Goal: Transaction & Acquisition: Purchase product/service

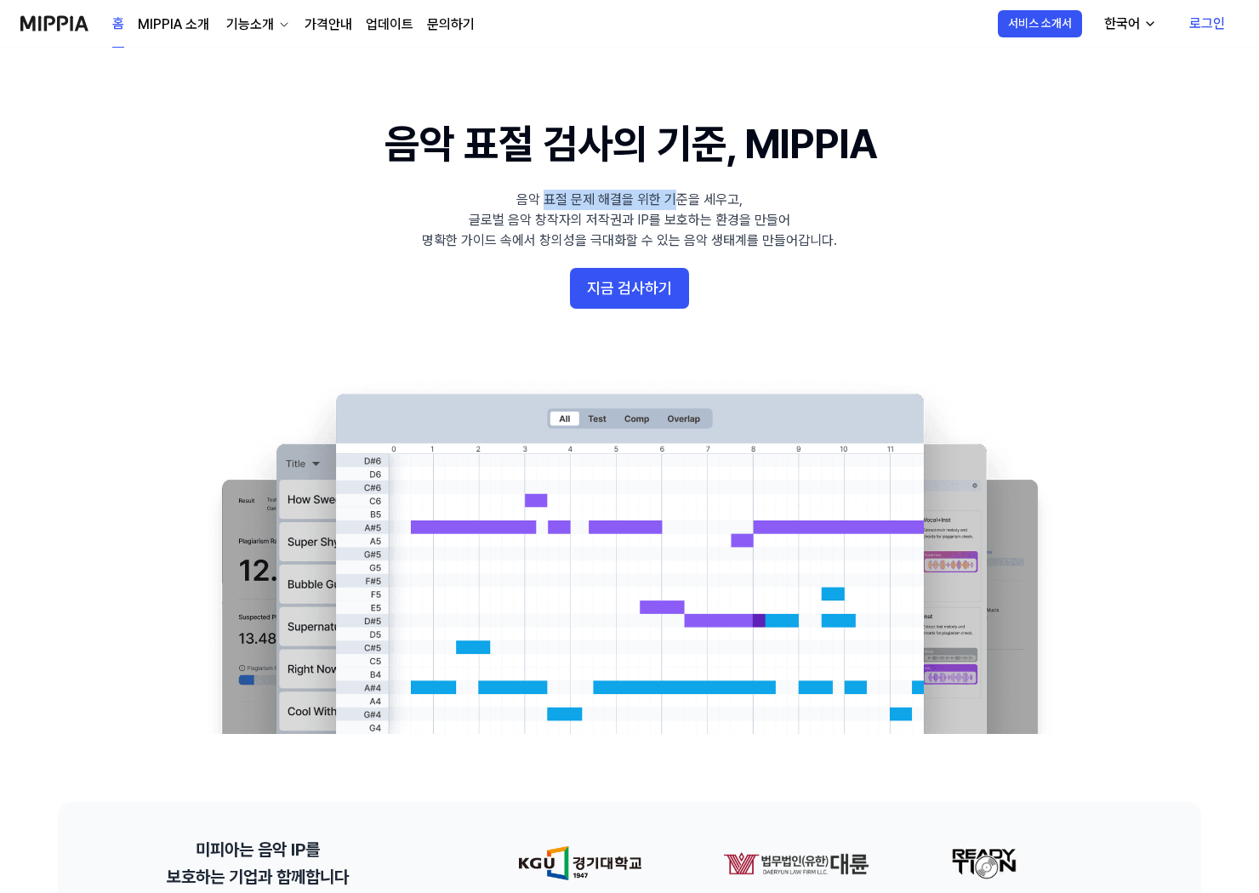
click at [684, 210] on 배너 "음악 표절 검사의 기준, MIPPIA 음악 표절 문제 해결을 위한 기준을 세우고, 글로벌 음악 창작자의 저작권과 IP를 보호하는 환경을 만들어…" at bounding box center [629, 425] width 1225 height 618
click at [787, 215] on div "음악 표절 문제 해결을 위한 기준을 세우고, 글로벌 음악 창작자의 저작권과 IP를 보호하는 환경을 만들어 명확한 가이드 속에서 창의성을 극대화…" at bounding box center [629, 220] width 415 height 61
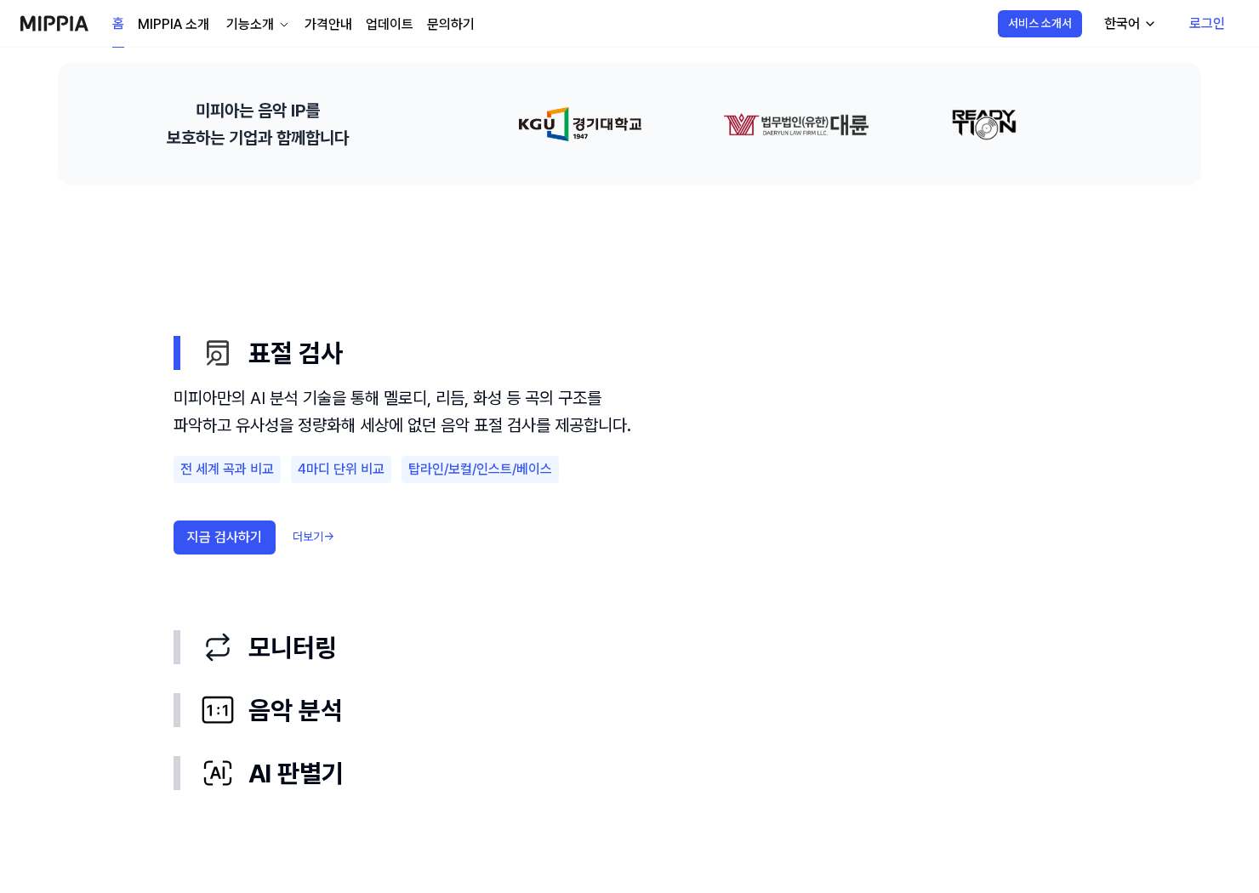
scroll to position [850, 0]
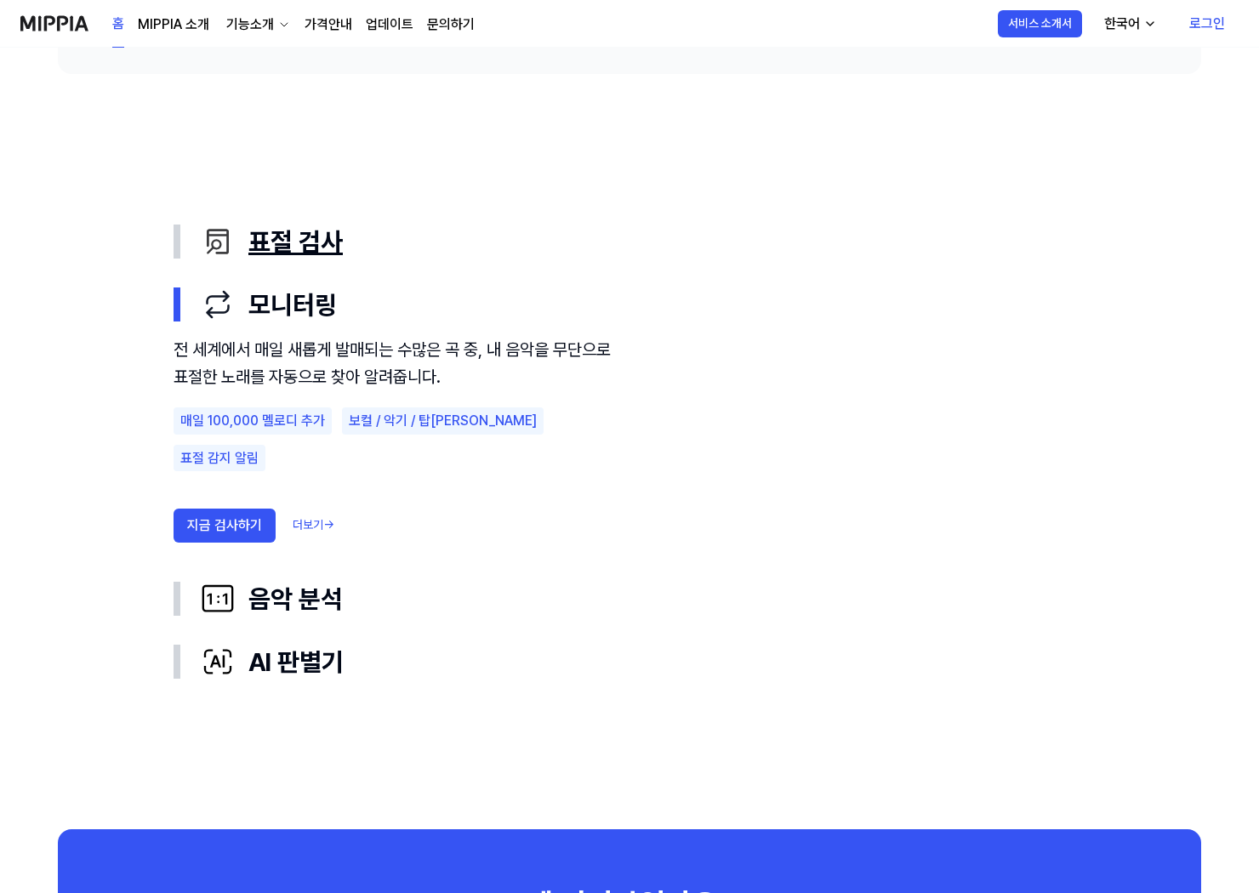
click at [298, 230] on div "표절 검사" at bounding box center [643, 242] width 884 height 36
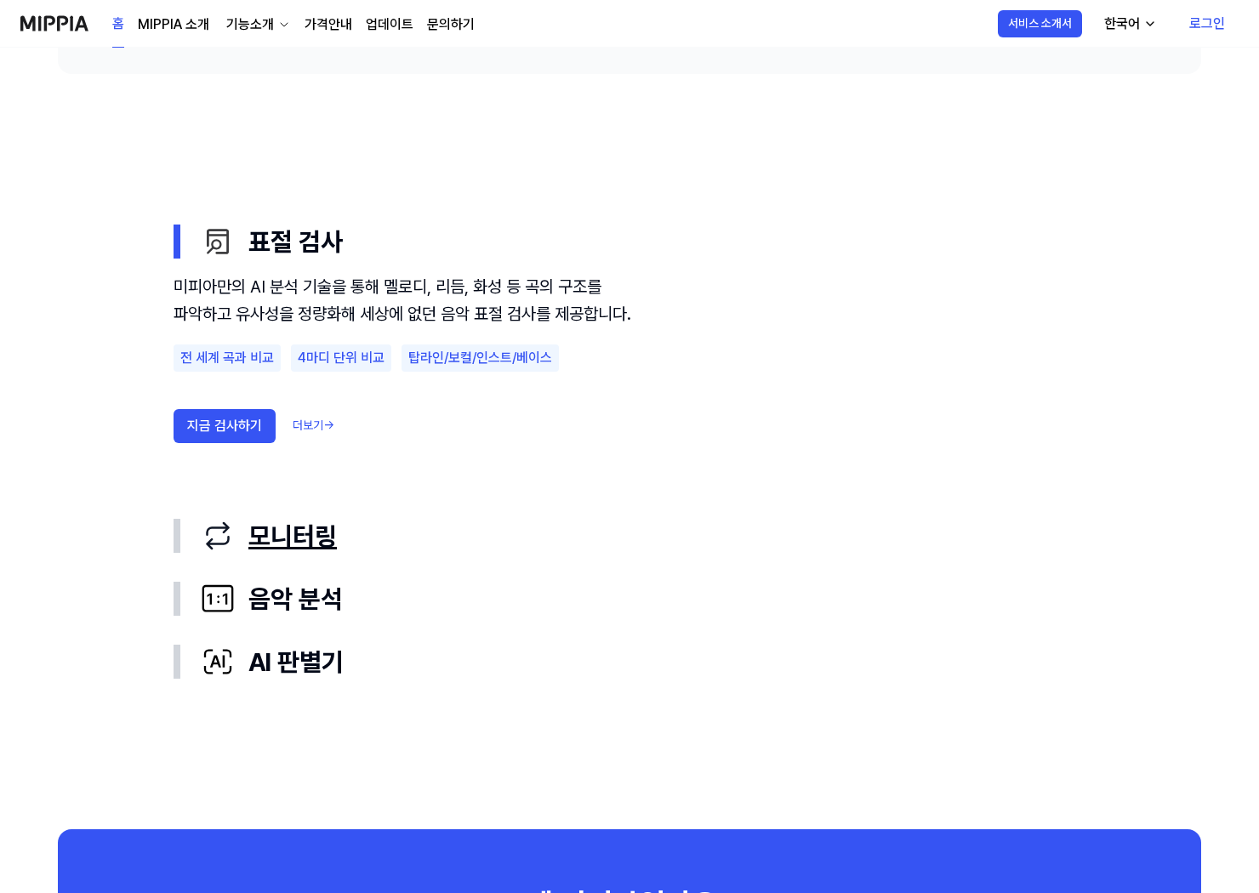
click at [349, 548] on div "모니터링" at bounding box center [643, 536] width 884 height 36
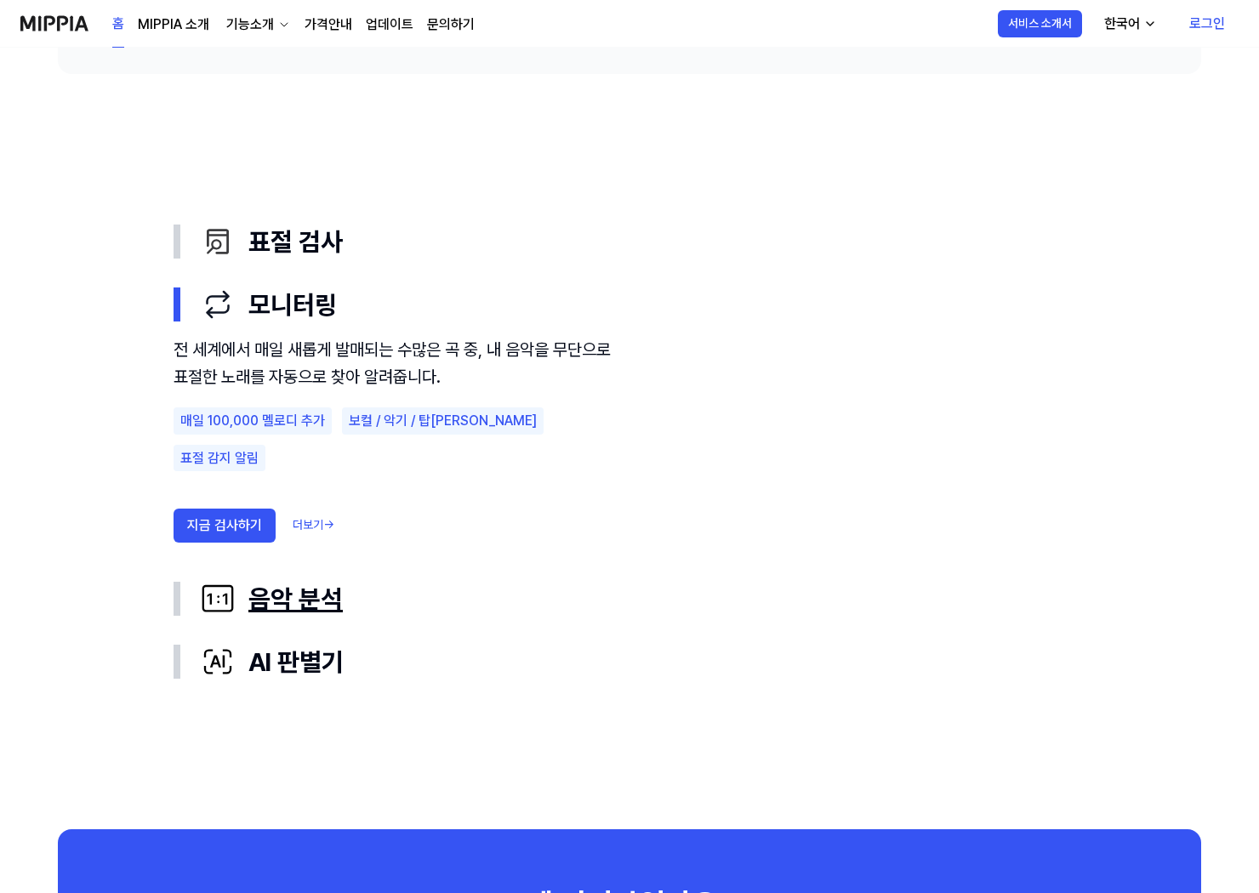
click at [306, 604] on div "음악 분석" at bounding box center [643, 599] width 884 height 36
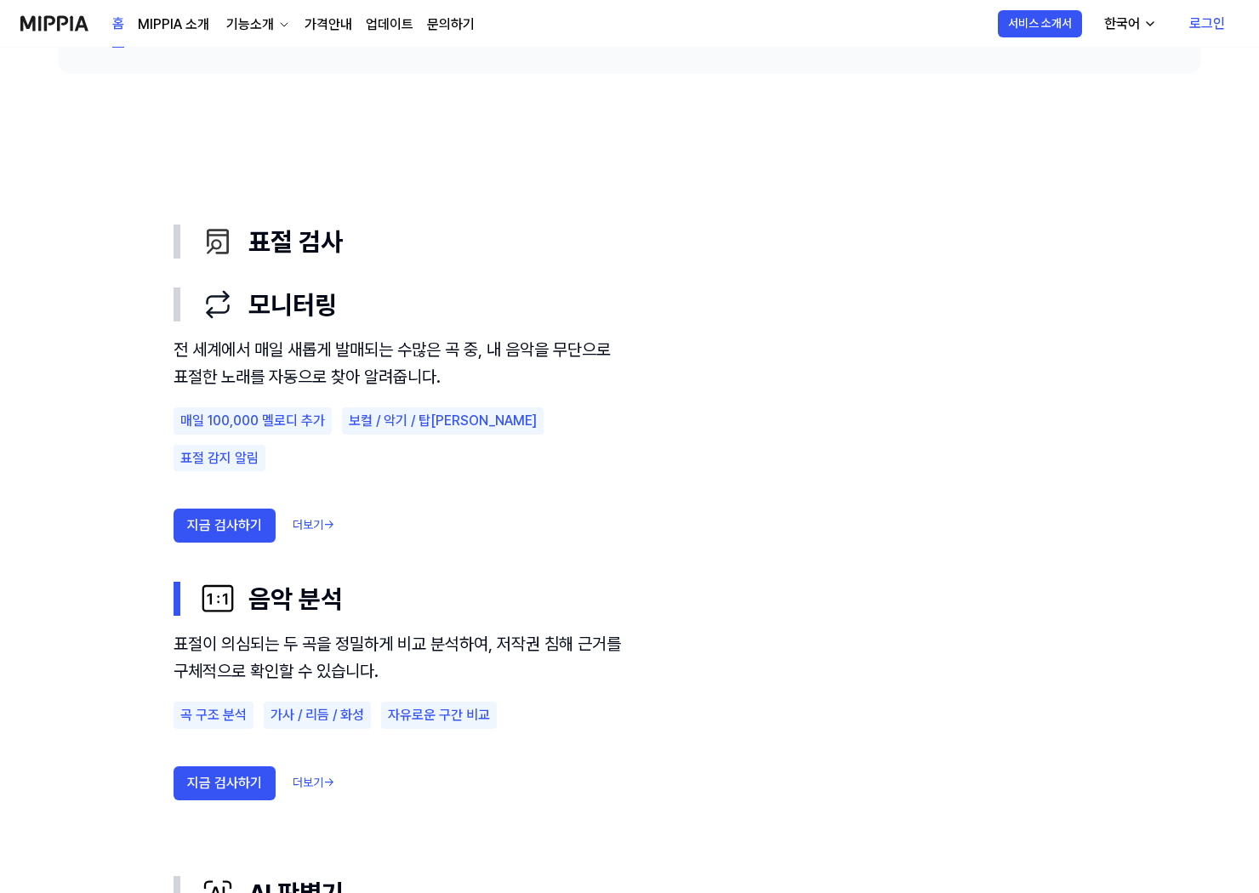
click at [300, 875] on div "AI 판별기" at bounding box center [643, 893] width 884 height 36
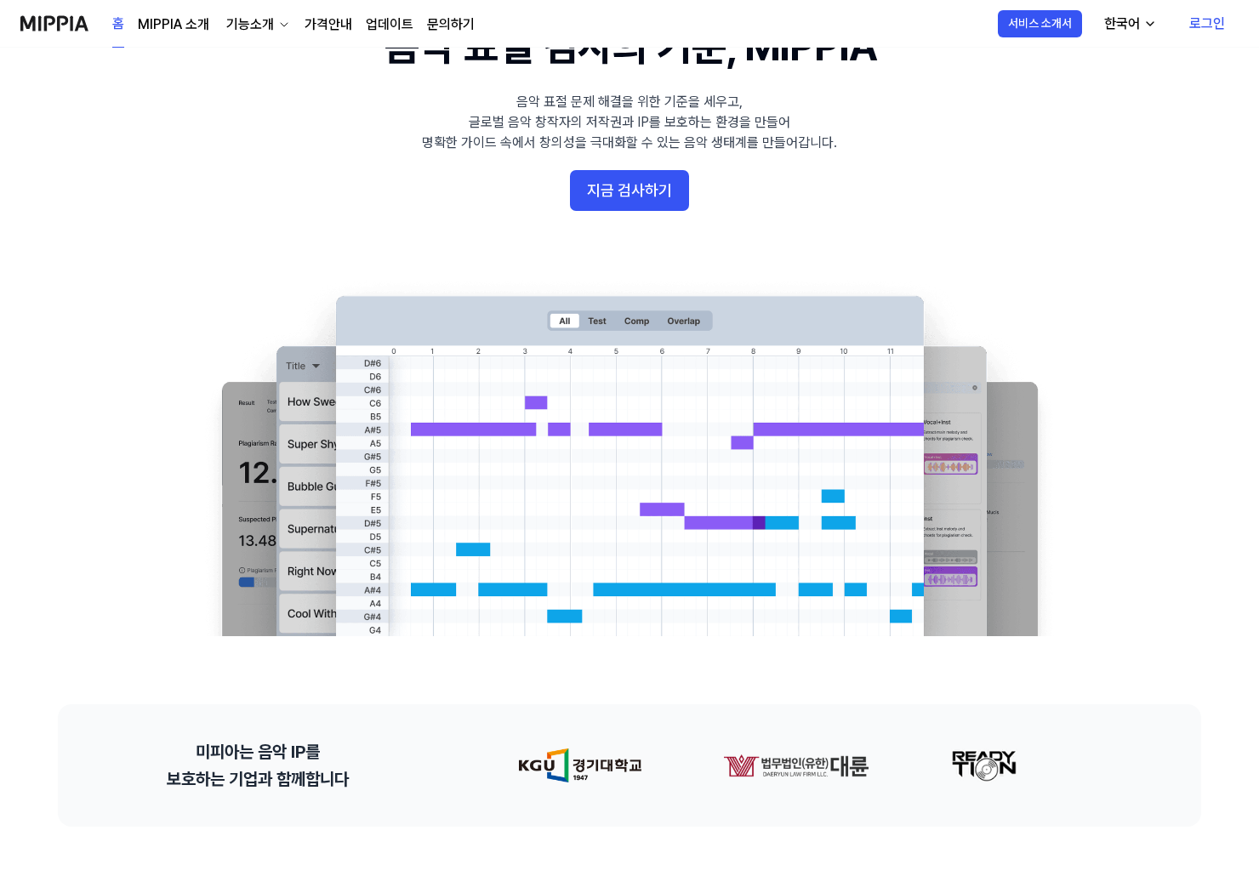
scroll to position [0, 0]
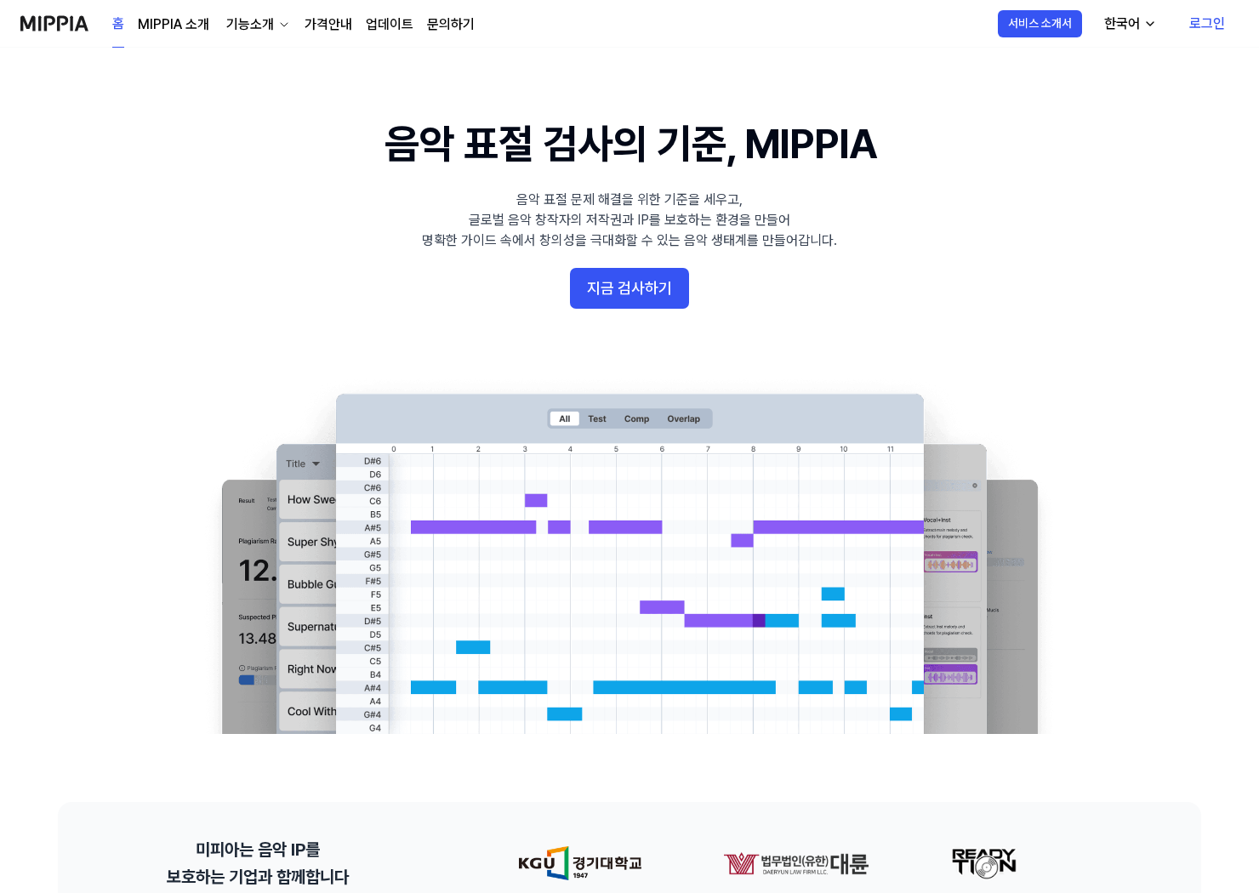
click at [215, 28] on div "홈 MIPPIA 소개 기능소개 가격안내 업데이트 문의하기" at bounding box center [293, 23] width 362 height 47
click at [239, 17] on div "기능소개" at bounding box center [250, 24] width 54 height 20
click at [645, 287] on button "지금 검사하기" at bounding box center [629, 288] width 119 height 41
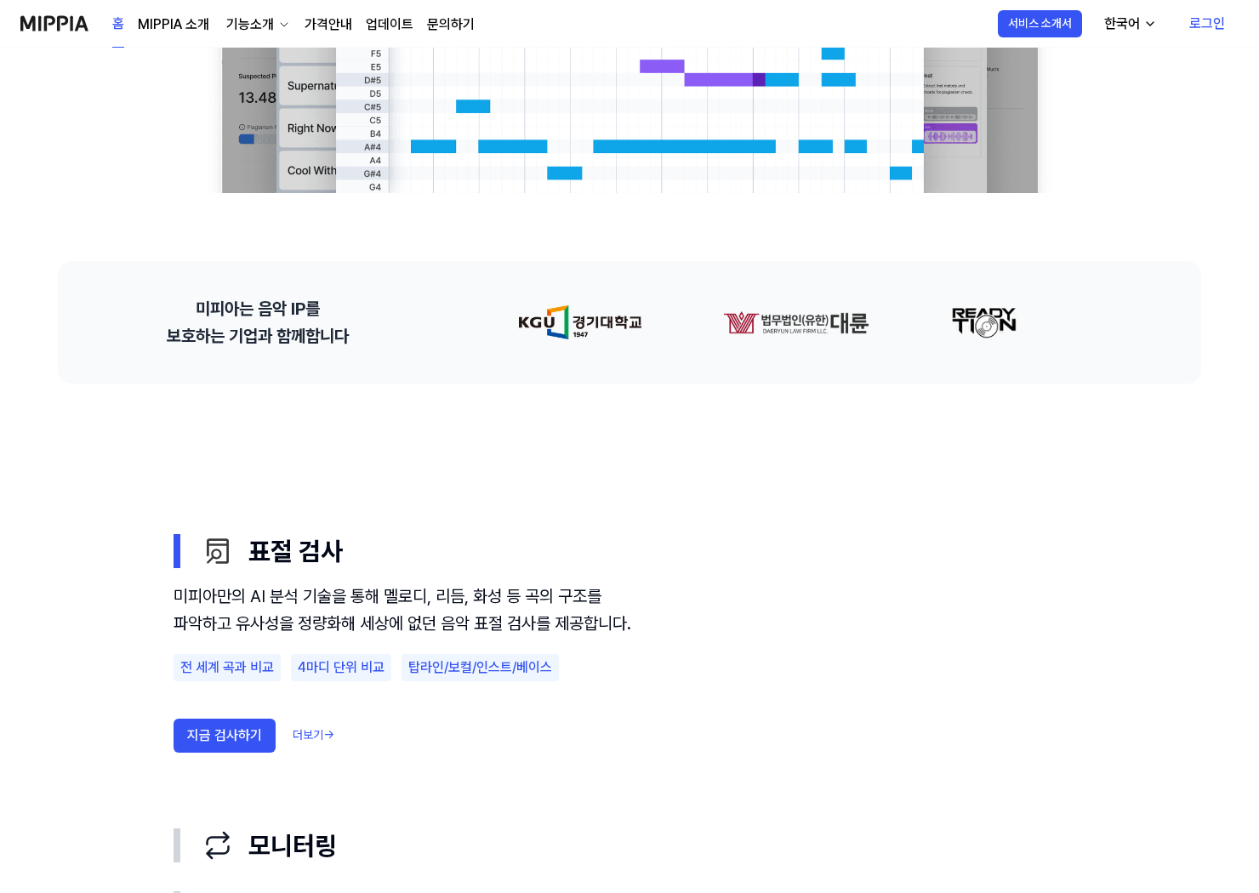
scroll to position [567, 0]
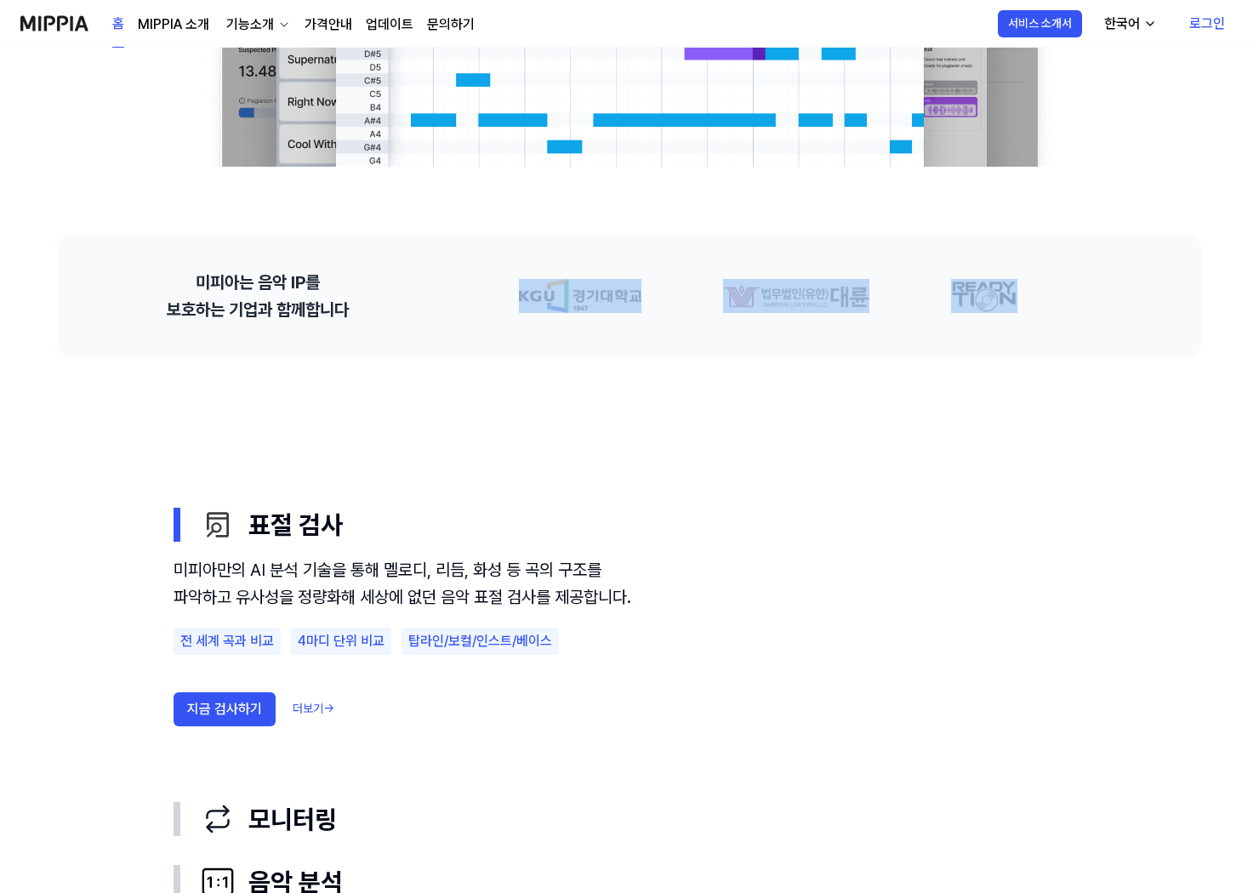
drag, startPoint x: 406, startPoint y: 306, endPoint x: 832, endPoint y: 362, distance: 429.7
click at [830, 361] on div "음악 표절 검사의 기준, MIPPIA 음악 표절 문제 해결을 위한 기준을 세우고, 글로벌 음악 창작자의 저작권과 IP를 보호하는 환경을 만들어…" at bounding box center [629, 616] width 1225 height 2273
click at [834, 385] on use "표절 검사 모니터링 음악 분석 AI 판별기 표절 검사 미피아만의 AI 분석 기술을 통해 멜로디, 리듬, 화성 등 곡의 구조를 파악하고 유사성을…" at bounding box center [629, 734] width 1225 height 755
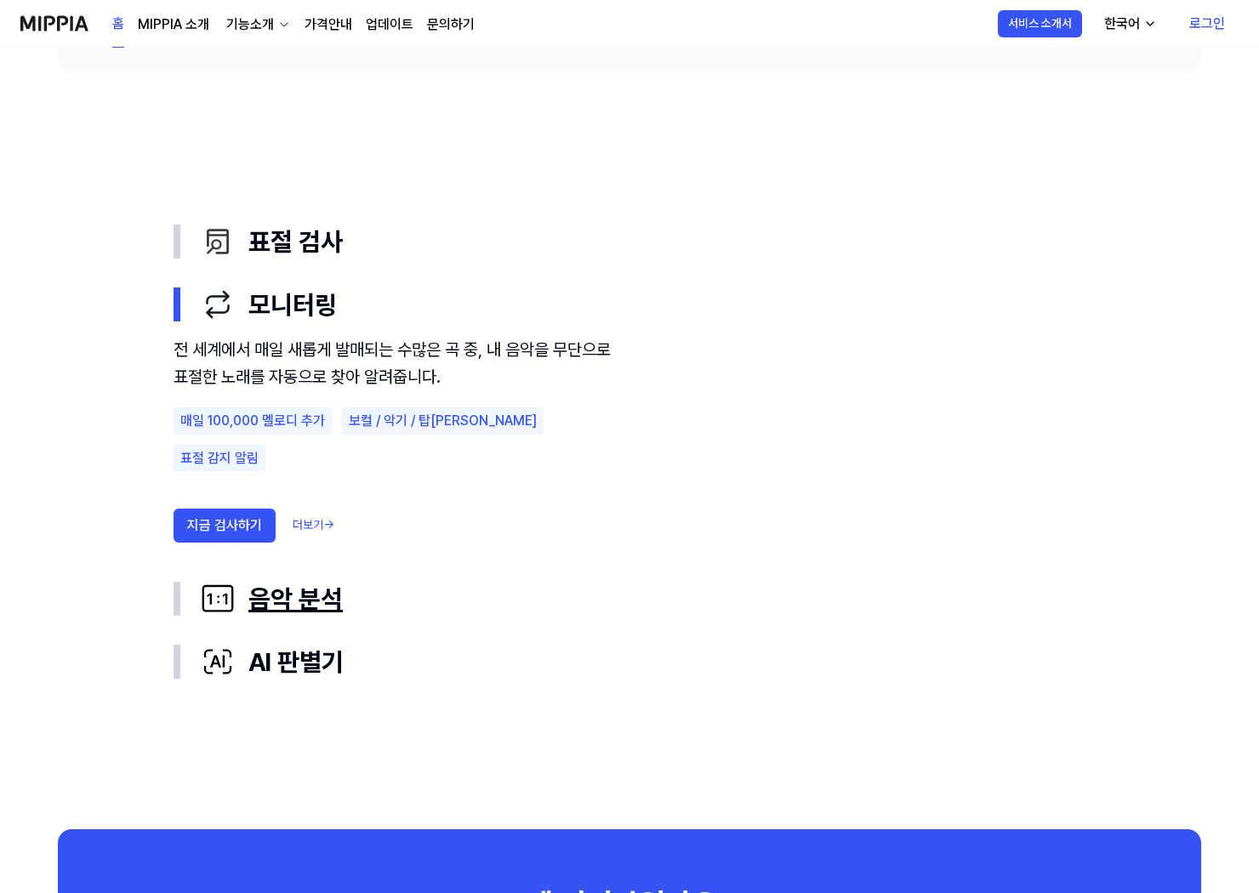
click at [248, 612] on div "음악 분석" at bounding box center [643, 599] width 884 height 36
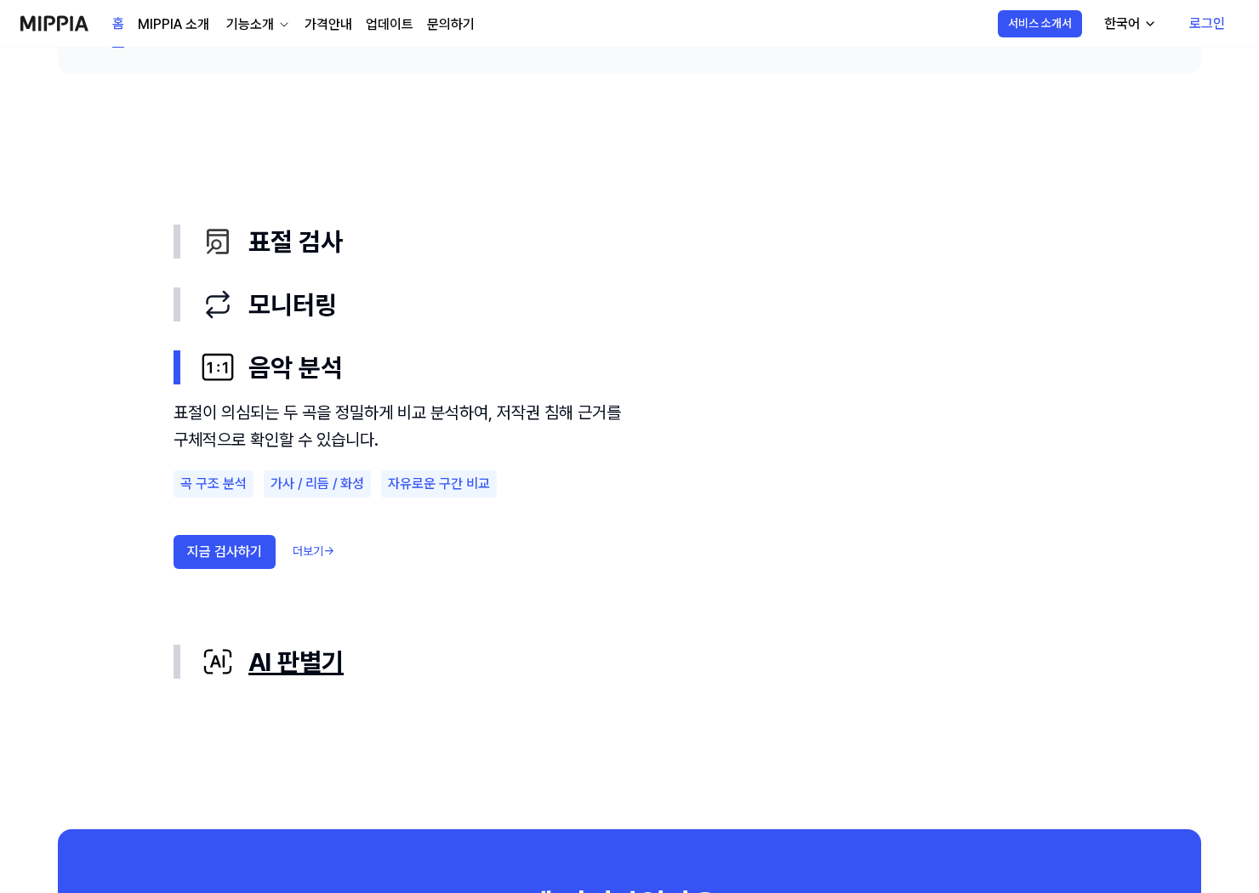
click at [307, 662] on div "AI 판별기" at bounding box center [643, 662] width 884 height 36
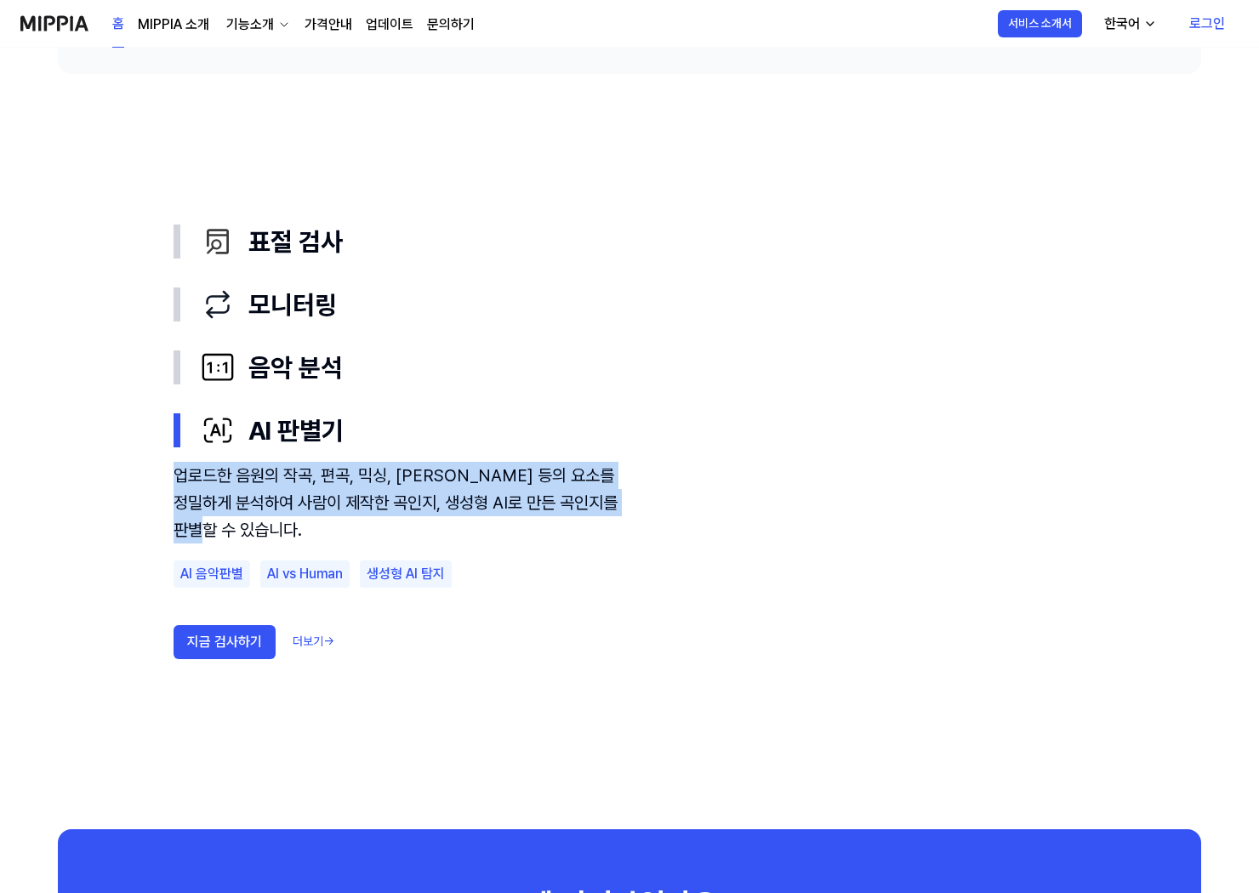
drag, startPoint x: 188, startPoint y: 480, endPoint x: 642, endPoint y: 543, distance: 458.4
click at [642, 542] on div "표절 검사 모니터링 음악 분석 AI 판별기 업로드한 음원의 작곡, 편곡, 믹싱, 마스터링 등의 요소를 정밀하게 분석하여 사람이 제작한 곡인지,…" at bounding box center [629, 451] width 952 height 483
click at [642, 544] on div "업로드한 음원의 작곡, 편곡, 믹싱, [PERSON_NAME] 등의 요소를 정밀하게 분석하여 사람이 제작한 곡인지, 생성형 AI로 만든 곡인지…" at bounding box center [629, 577] width 912 height 231
drag, startPoint x: 642, startPoint y: 544, endPoint x: 180, endPoint y: 477, distance: 466.6
click at [180, 477] on div "업로드한 음원의 작곡, 편곡, 믹싱, [PERSON_NAME] 등의 요소를 정밀하게 분석하여 사람이 제작한 곡인지, 생성형 AI로 만든 곡인지…" at bounding box center [629, 577] width 912 height 231
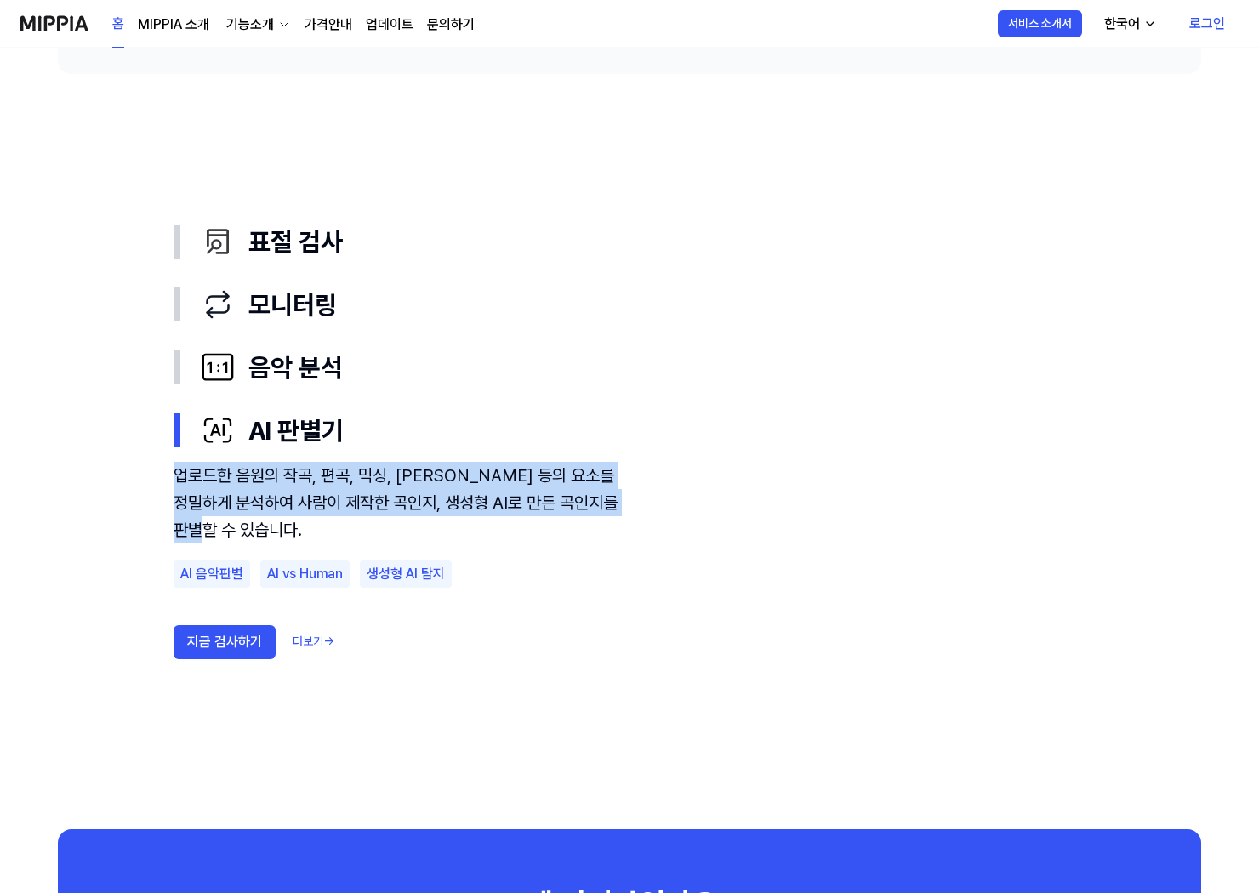
click at [180, 477] on div "업로드한 음원의 작곡, 편곡, 믹싱, [PERSON_NAME] 등의 요소를 정밀하게 분석하여 사람이 제작한 곡인지, 생성형 AI로 만든 곡인지…" at bounding box center [402, 503] width 459 height 82
drag, startPoint x: 168, startPoint y: 477, endPoint x: 469, endPoint y: 531, distance: 305.9
click at [455, 530] on div "표절 검사 모니터링 음악 분석 AI 판별기 업로드한 음원의 작곡, 편곡, 믹싱, 마스터링 등의 요소를 정밀하게 분석하여 사람이 제작한 곡인지,…" at bounding box center [629, 451] width 952 height 483
click at [469, 531] on div "업로드한 음원의 작곡, 편곡, 믹싱, [PERSON_NAME] 등의 요소를 정밀하게 분석하여 사람이 제작한 곡인지, 생성형 AI로 만든 곡인지…" at bounding box center [402, 503] width 459 height 82
drag, startPoint x: 469, startPoint y: 531, endPoint x: 168, endPoint y: 480, distance: 304.6
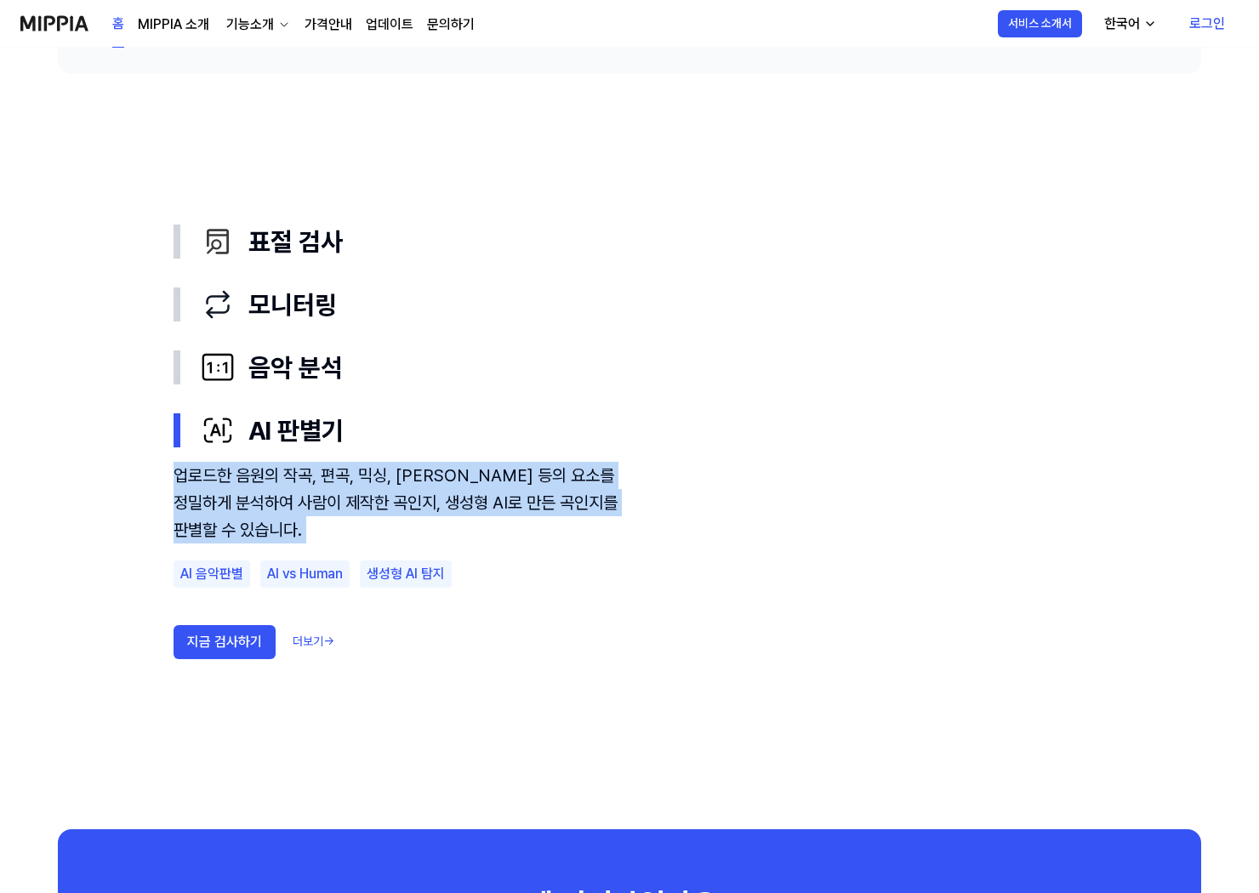
click at [168, 480] on div "표절 검사 모니터링 음악 분석 AI 판별기 업로드한 음원의 작곡, 편곡, 믹싱, 마스터링 등의 요소를 정밀하게 분석하여 사람이 제작한 곡인지,…" at bounding box center [629, 451] width 952 height 483
drag, startPoint x: 168, startPoint y: 467, endPoint x: 332, endPoint y: 525, distance: 174.0
click at [331, 523] on div "표절 검사 모니터링 음악 분석 AI 판별기 업로드한 음원의 작곡, 편곡, 믹싱, 마스터링 등의 요소를 정밀하게 분석하여 사람이 제작한 곡인지,…" at bounding box center [629, 451] width 952 height 483
click at [333, 525] on div "업로드한 음원의 작곡, 편곡, 믹싱, [PERSON_NAME] 등의 요소를 정밀하게 분석하여 사람이 제작한 곡인지, 생성형 AI로 만든 곡인지…" at bounding box center [402, 503] width 459 height 82
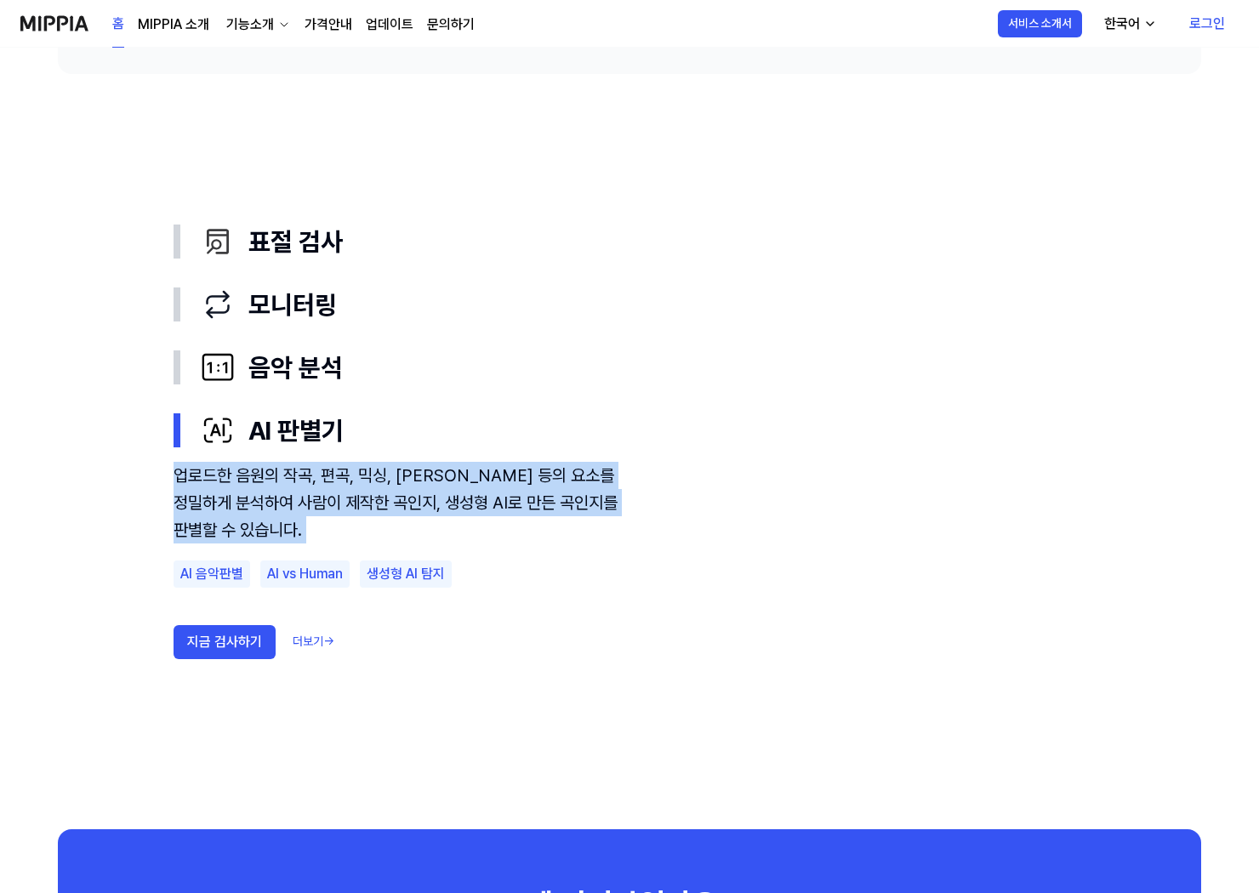
drag, startPoint x: 333, startPoint y: 525, endPoint x: 166, endPoint y: 483, distance: 172.6
click at [166, 483] on div "표절 검사 모니터링 음악 분석 AI 판별기 업로드한 음원의 작곡, 편곡, 믹싱, 마스터링 등의 요소를 정밀하게 분석하여 사람이 제작한 곡인지,…" at bounding box center [629, 451] width 952 height 483
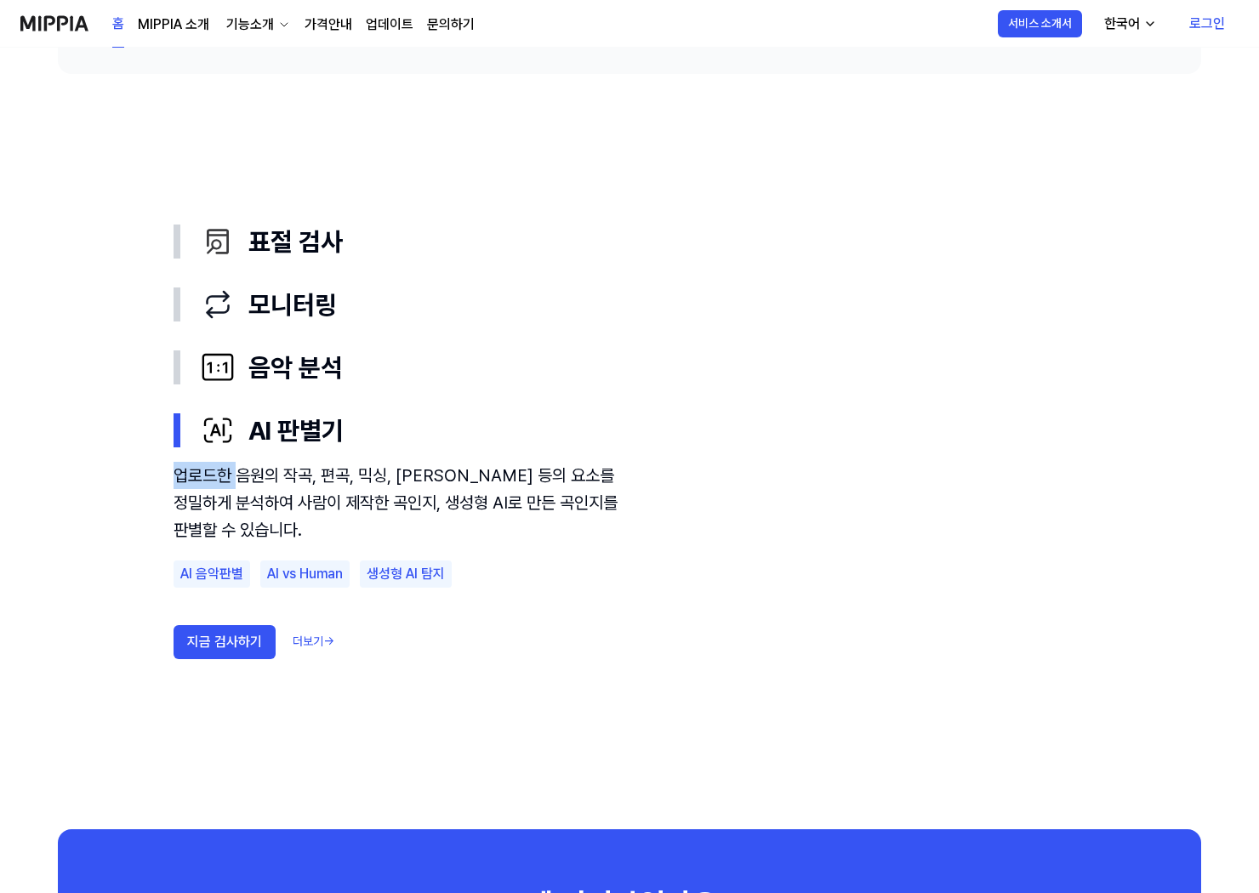
drag, startPoint x: 172, startPoint y: 474, endPoint x: 240, endPoint y: 474, distance: 68.0
click at [240, 474] on div "표절 검사 모니터링 음악 분석 AI 판별기 업로드한 음원의 작곡, 편곡, 믹싱, 마스터링 등의 요소를 정밀하게 분석하여 사람이 제작한 곡인지,…" at bounding box center [629, 451] width 952 height 483
click at [240, 474] on div "업로드한 음원의 작곡, 편곡, 믹싱, [PERSON_NAME] 등의 요소를 정밀하게 분석하여 사람이 제작한 곡인지, 생성형 AI로 만든 곡인지…" at bounding box center [402, 503] width 459 height 82
click at [834, 71] on div "미피아는 음악 IP를 보호하는 기업과 함께합니다" at bounding box center [629, 13] width 1143 height 122
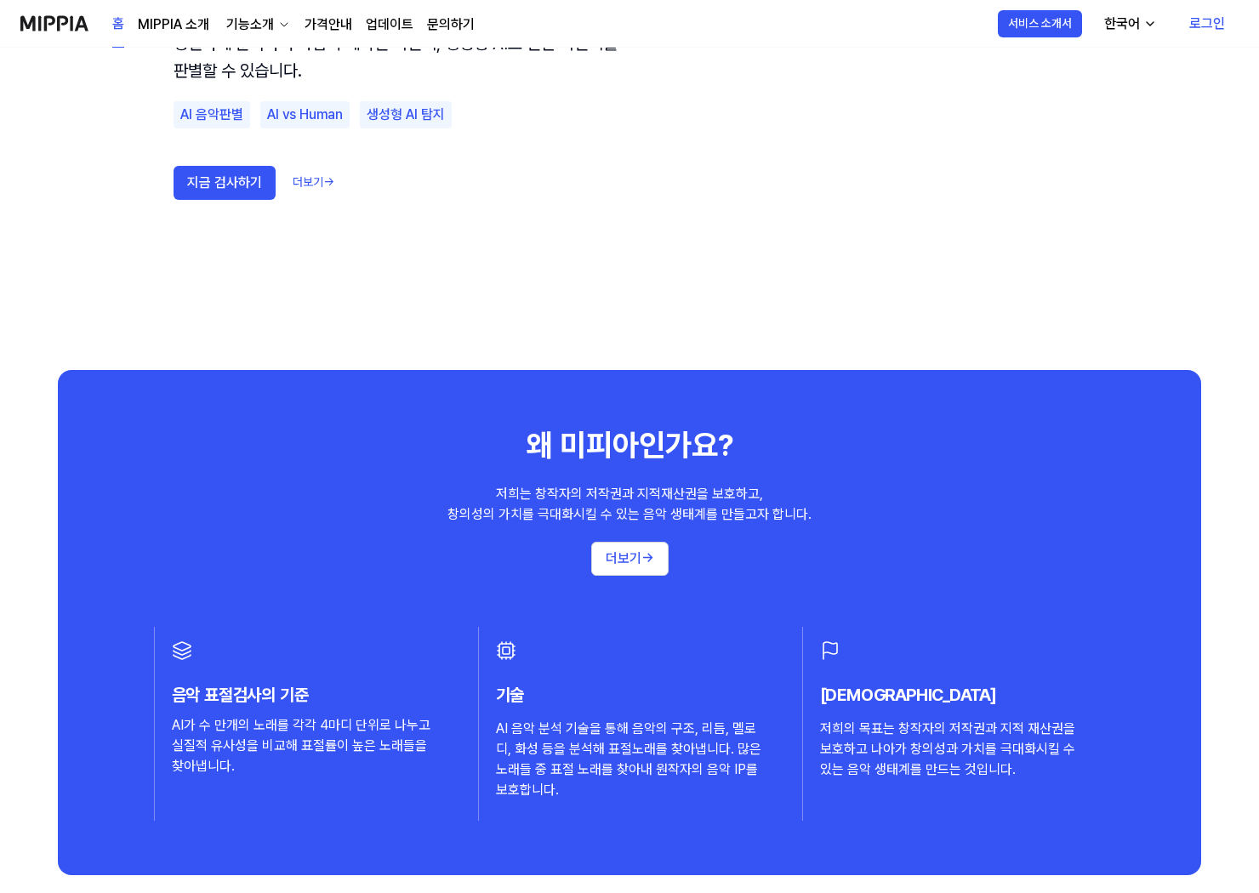
scroll to position [1418, 0]
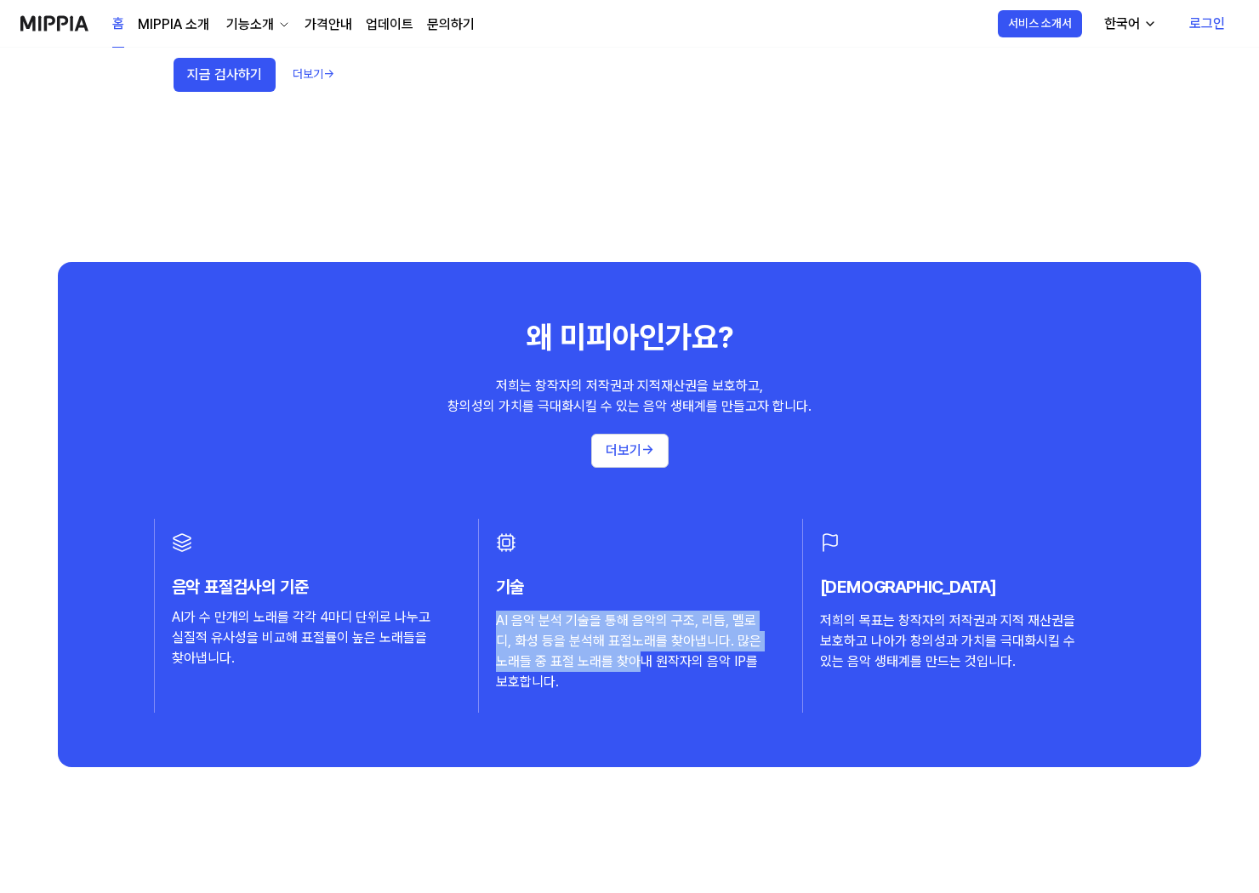
drag, startPoint x: 499, startPoint y: 617, endPoint x: 640, endPoint y: 669, distance: 150.7
click at [640, 669] on div "AI 음악 분석 기술을 통해 음악의 구조, 리듬, 멜로디, 화성 등을 분석해 표절노래를 찾아냅니다. 많은 노래들 중 표절 노래를 찾아내 원작자…" at bounding box center [630, 652] width 269 height 82
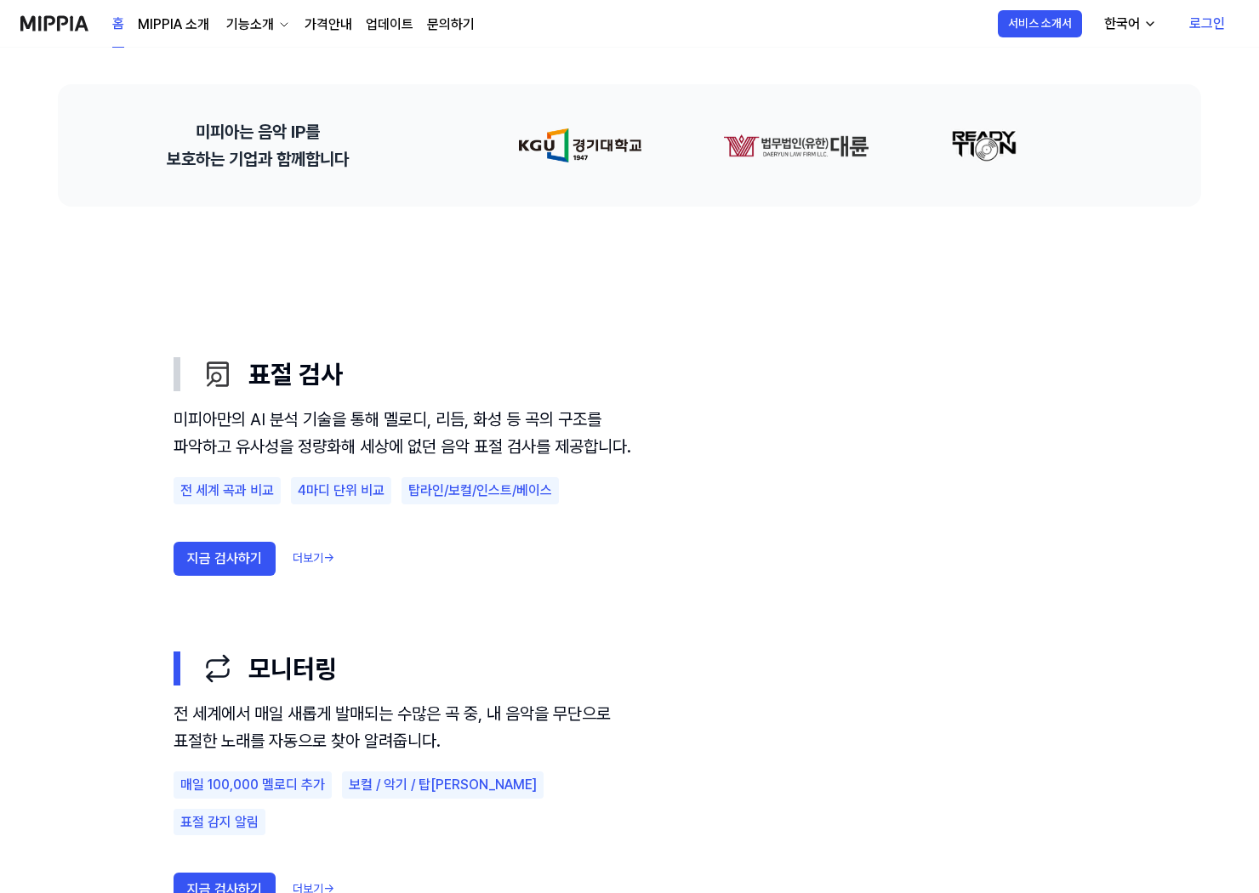
scroll to position [850, 0]
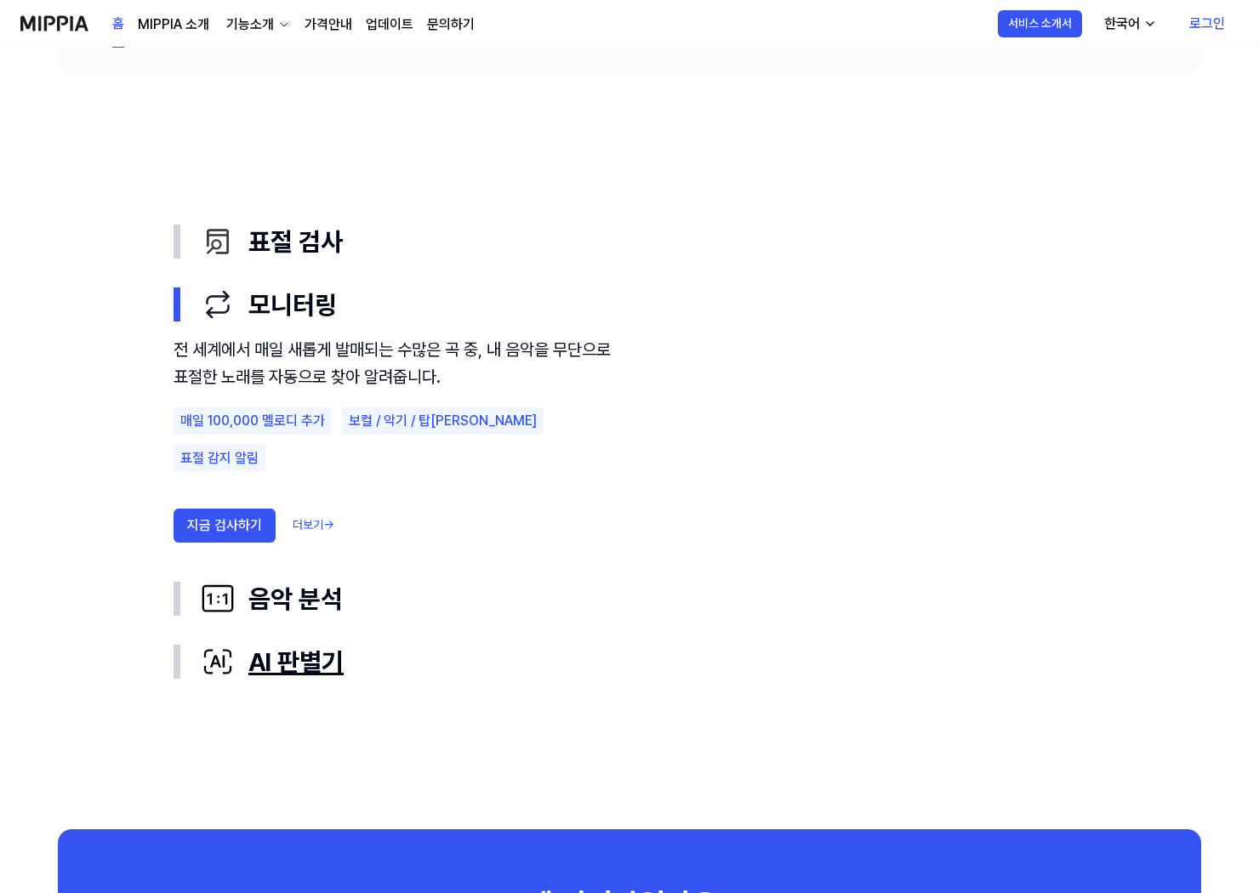
click at [290, 671] on div "AI 판별기" at bounding box center [643, 662] width 884 height 36
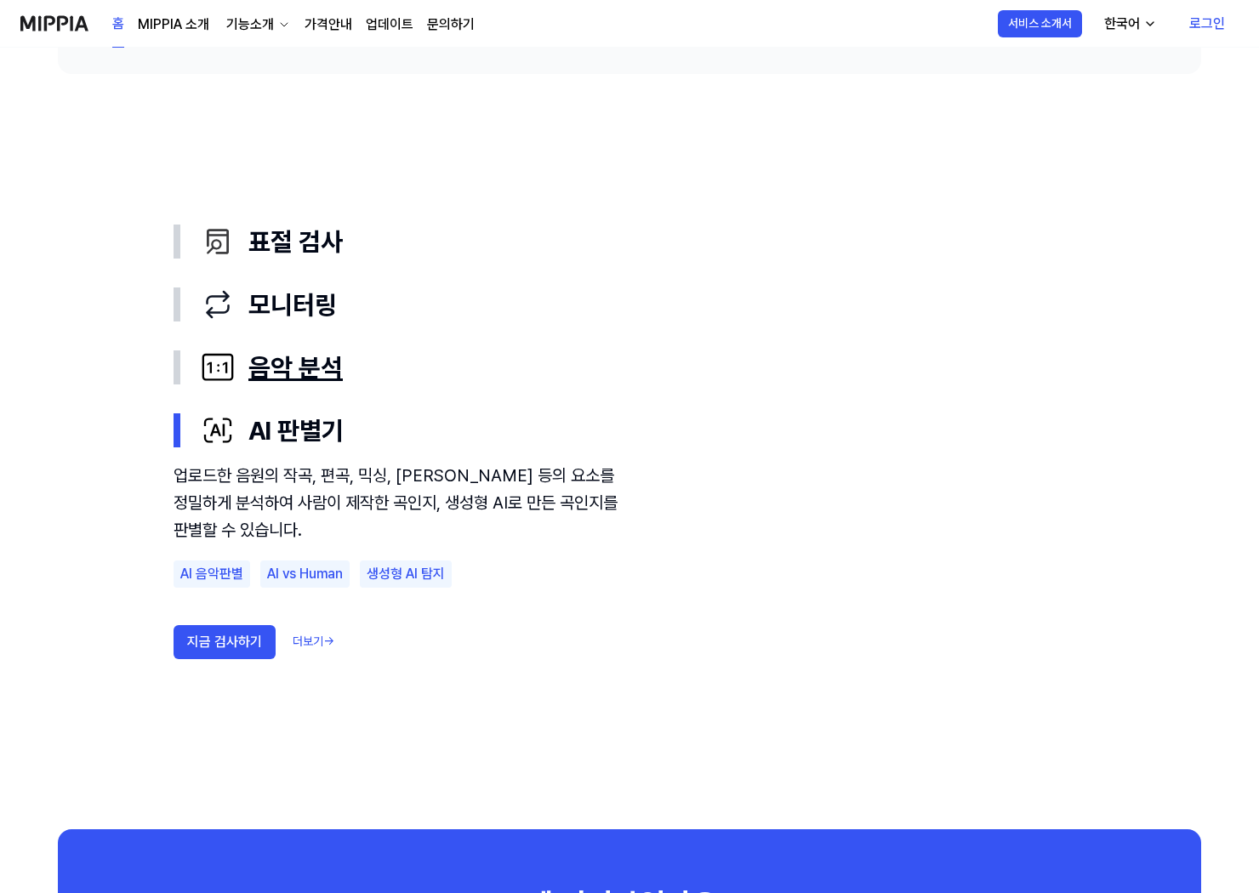
click at [301, 360] on div "음악 분석" at bounding box center [643, 368] width 884 height 36
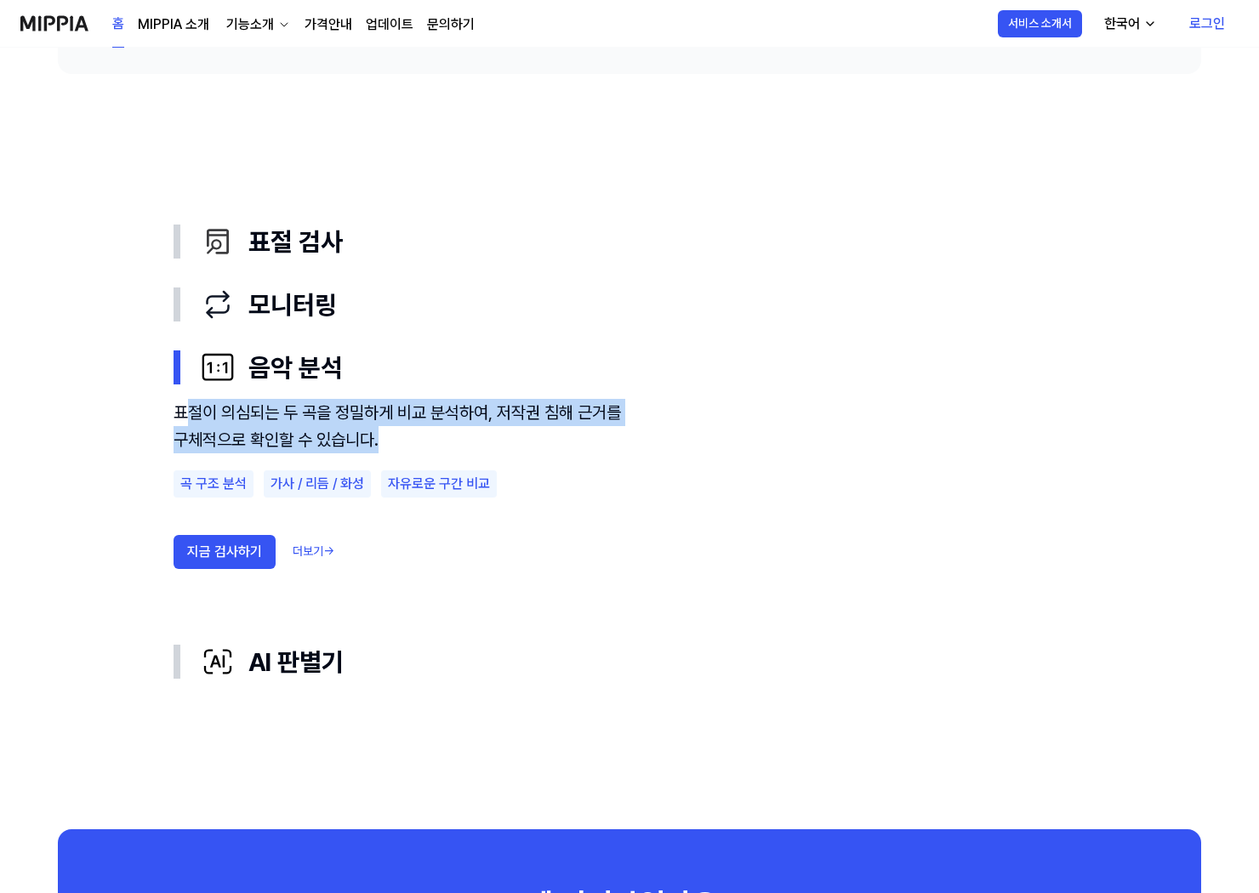
drag, startPoint x: 185, startPoint y: 412, endPoint x: 429, endPoint y: 448, distance: 247.5
click at [414, 447] on div "표절이 의심되는 두 곡을 정밀하게 비교 분석하여, 저작권 침해 근거를 구체적으로 확인할 수 있습니다." at bounding box center [402, 426] width 459 height 54
click at [429, 448] on div "표절이 의심되는 두 곡을 정밀하게 비교 분석하여, 저작권 침해 근거를 구체적으로 확인할 수 있습니다." at bounding box center [402, 426] width 459 height 54
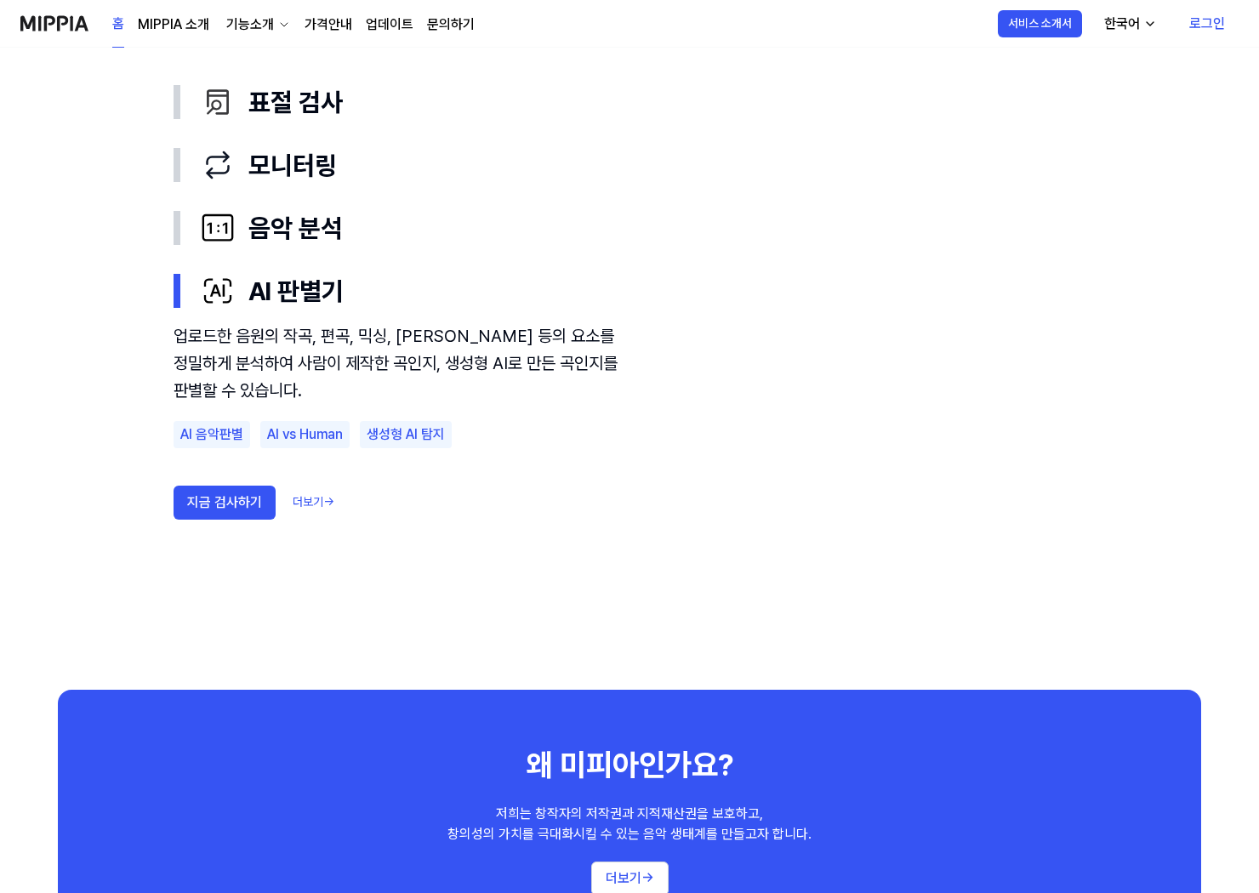
scroll to position [0, 0]
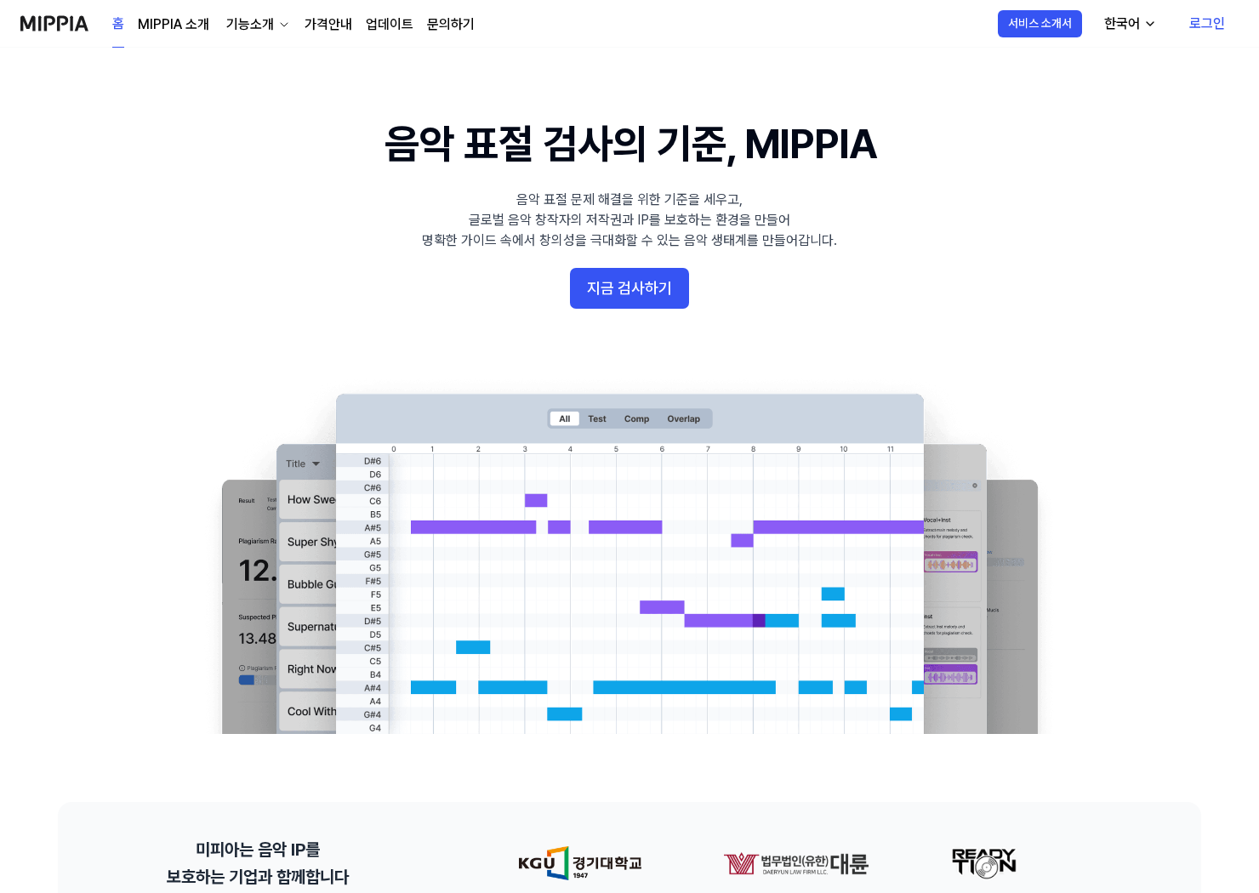
click at [400, 31] on link "업데이트" at bounding box center [390, 24] width 48 height 20
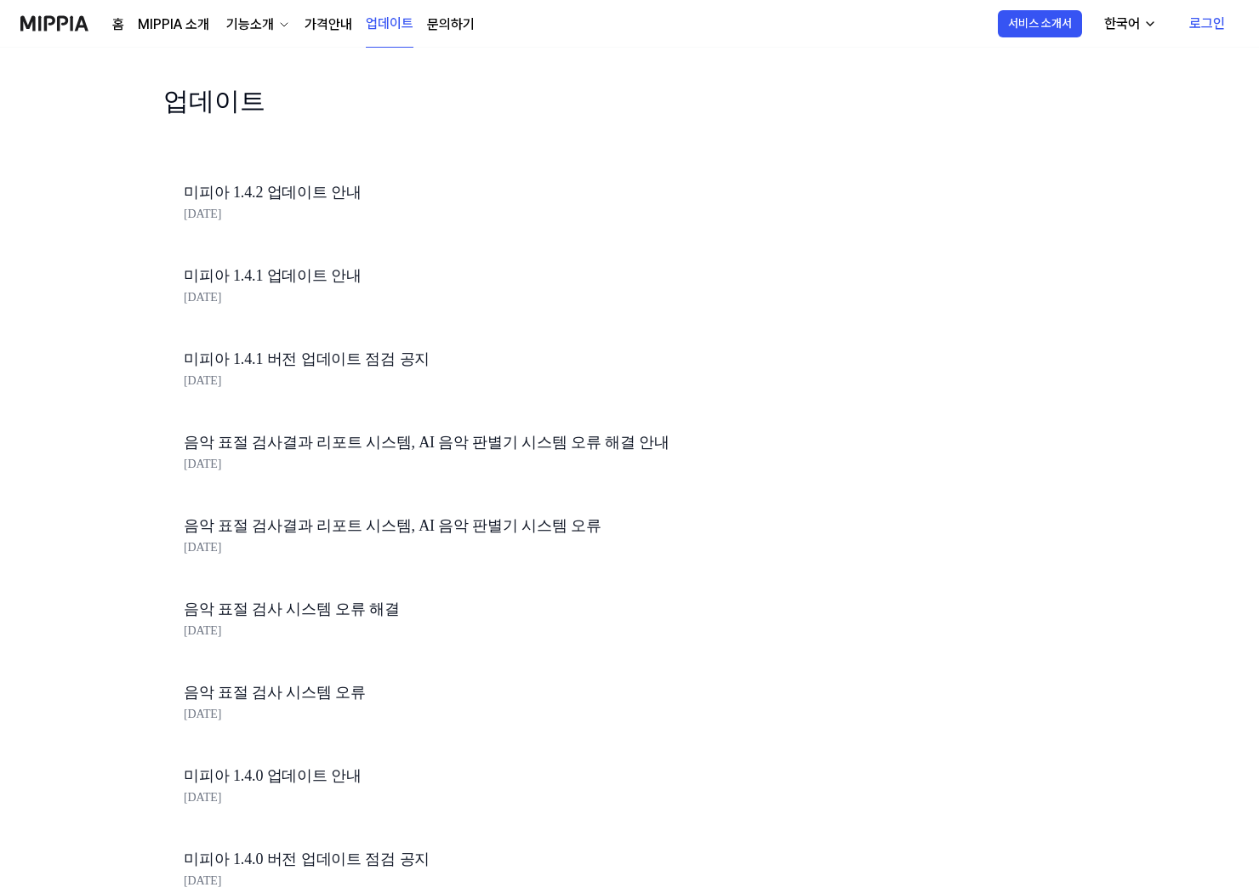
click at [331, 29] on link "가격안내" at bounding box center [328, 24] width 48 height 20
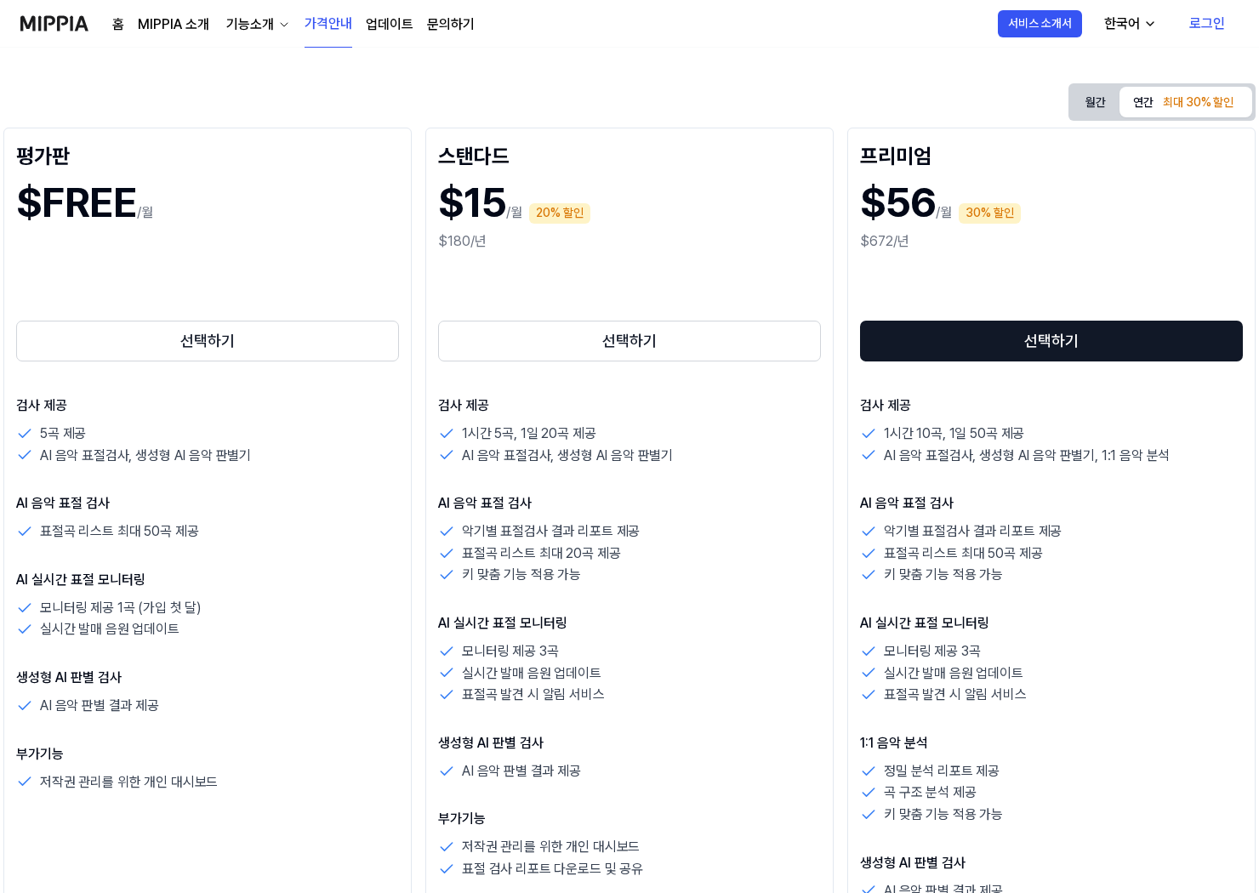
scroll to position [283, 0]
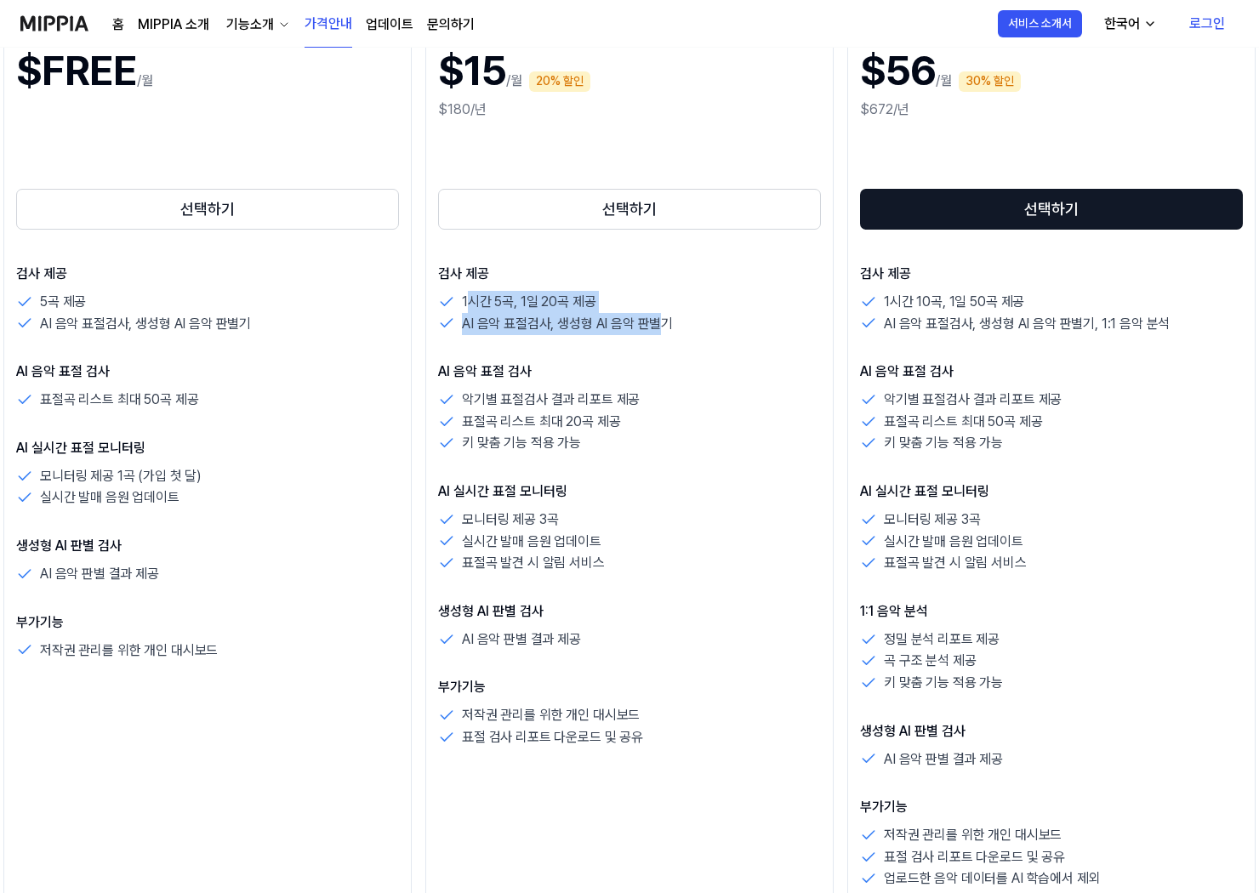
drag, startPoint x: 472, startPoint y: 298, endPoint x: 679, endPoint y: 323, distance: 209.0
click at [666, 320] on div "1시간 5곡, 1일 20곡 제공 AI 음악 표절검사, 생성형 AI 음악 판별기" at bounding box center [629, 312] width 383 height 43
click at [679, 323] on div "AI 음악 표절검사, 생성형 AI 음악 판별기" at bounding box center [629, 324] width 383 height 22
drag, startPoint x: 691, startPoint y: 360, endPoint x: 650, endPoint y: 296, distance: 75.7
click at [648, 295] on div "검사 제공 1시간 5곡, 1일 20곡 제공 AI 음악 표절검사, 생성형 AI 음악 판별기 AI 음악 표절 검사 악기별 표절검사 결과 리포트 제…" at bounding box center [629, 506] width 383 height 485
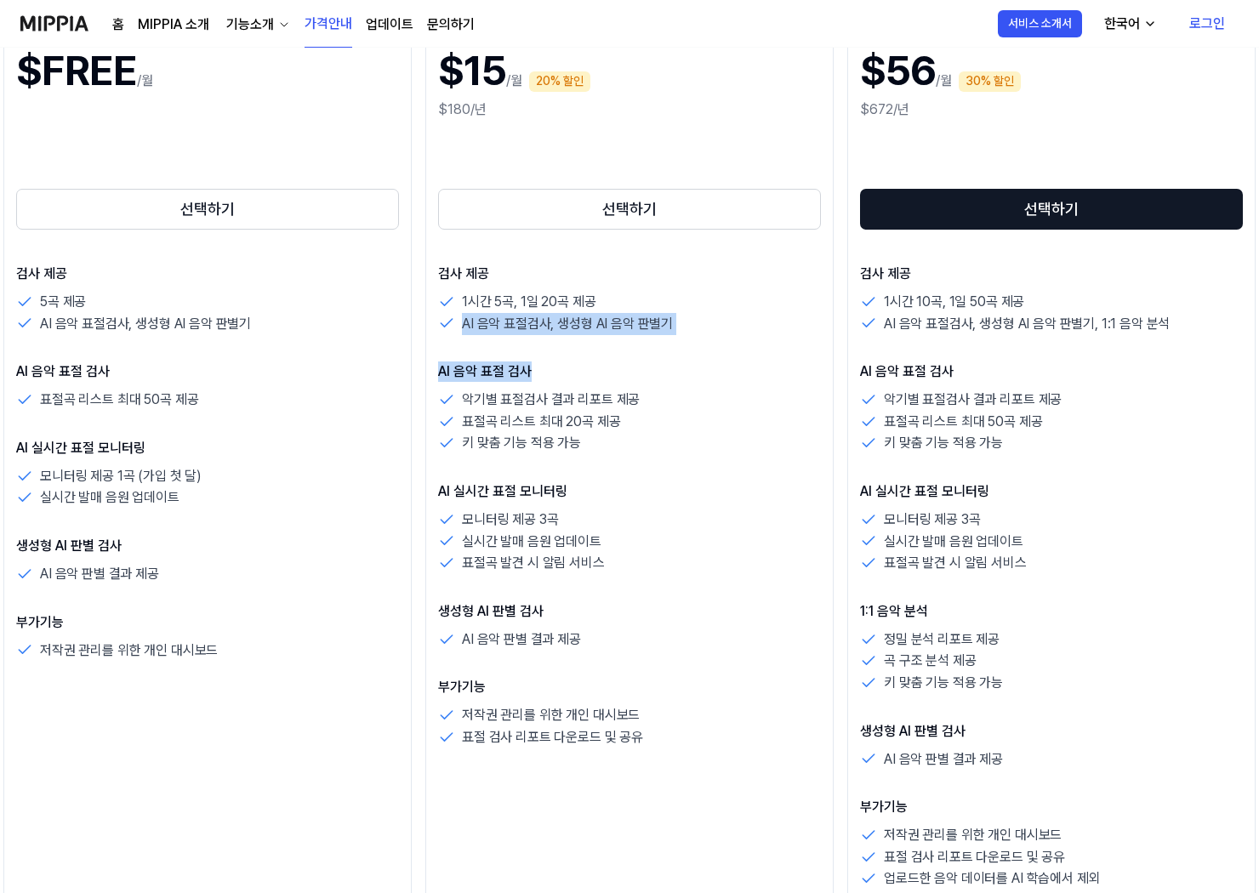
click at [650, 296] on div "1시간 5곡, 1일 20곡 제공" at bounding box center [629, 302] width 383 height 22
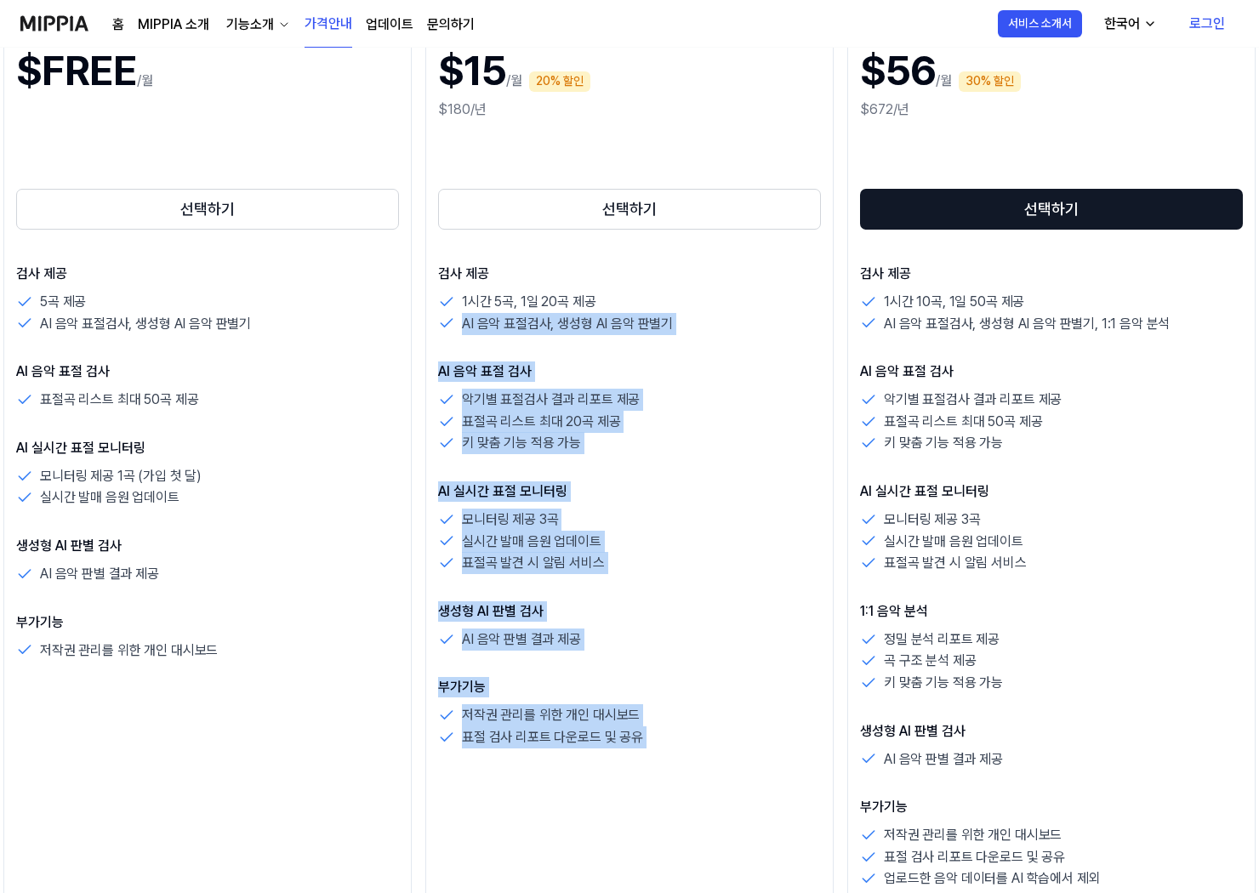
drag, startPoint x: 650, startPoint y: 296, endPoint x: 692, endPoint y: 748, distance: 454.4
click at [692, 748] on div "스탠다드 $15 /월 20% 할인 $180/년 선택하기 검사 제공 1시간 5곡, 1일 20곡 제공 AI 음악 표절검사, 생성형 AI 음악 판별…" at bounding box center [629, 450] width 408 height 908
drag, startPoint x: 703, startPoint y: 609, endPoint x: 674, endPoint y: 271, distance: 338.8
click at [674, 271] on div "검사 제공 1시간 5곡, 1일 20곡 제공 AI 음악 표절검사, 생성형 AI 음악 판별기 AI 음악 표절 검사 악기별 표절검사 결과 리포트 제…" at bounding box center [629, 506] width 383 height 485
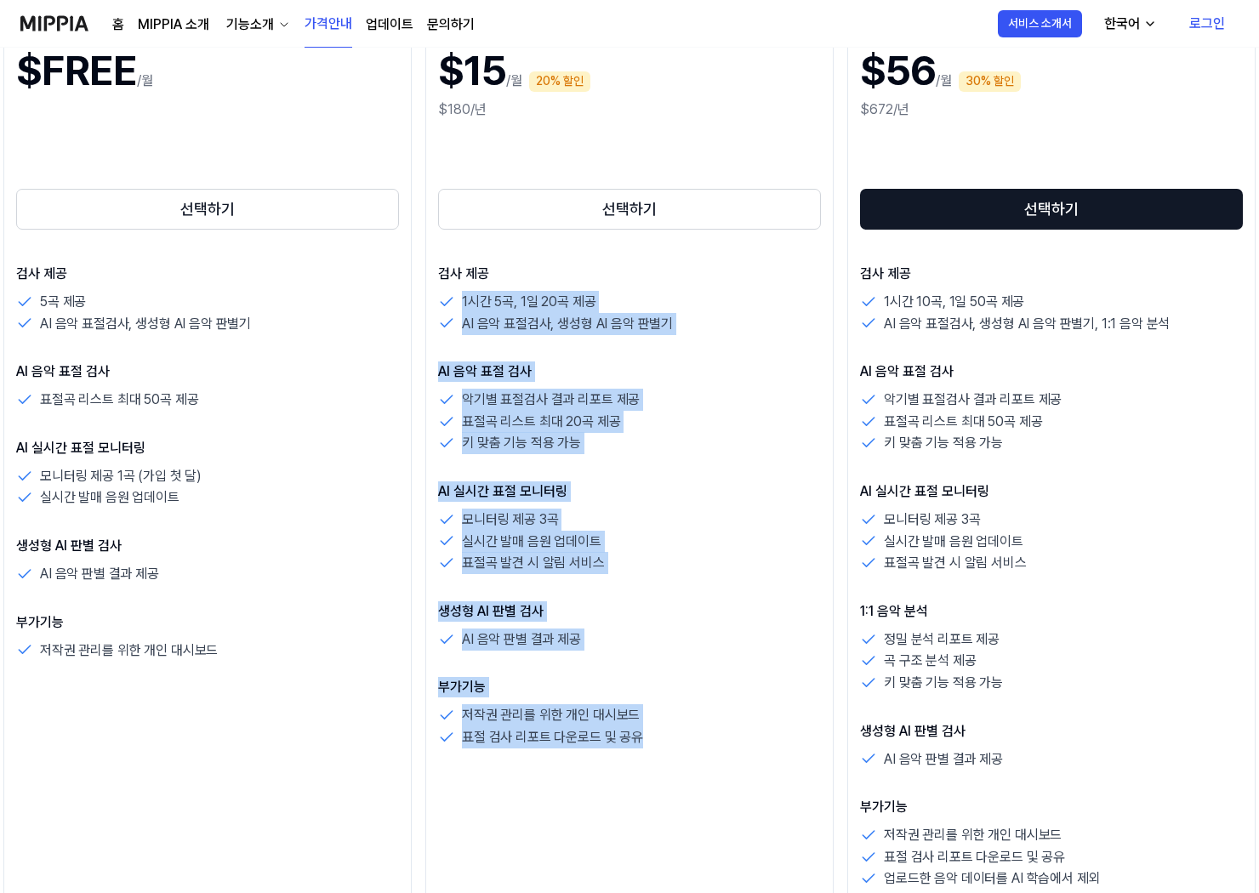
click at [674, 271] on p "검사 제공" at bounding box center [629, 274] width 383 height 20
drag, startPoint x: 663, startPoint y: 259, endPoint x: 710, endPoint y: 737, distance: 481.0
click at [710, 737] on div "스탠다드 $15 /월 20% 할인 $180/년 선택하기 검사 제공 1시간 5곡, 1일 20곡 제공 AI 음악 표절검사, 생성형 AI 음악 판별…" at bounding box center [629, 450] width 408 height 908
click at [710, 737] on div "표절 검사 리포트 다운로드 및 공유" at bounding box center [629, 737] width 383 height 22
drag, startPoint x: 715, startPoint y: 749, endPoint x: 430, endPoint y: 274, distance: 554.2
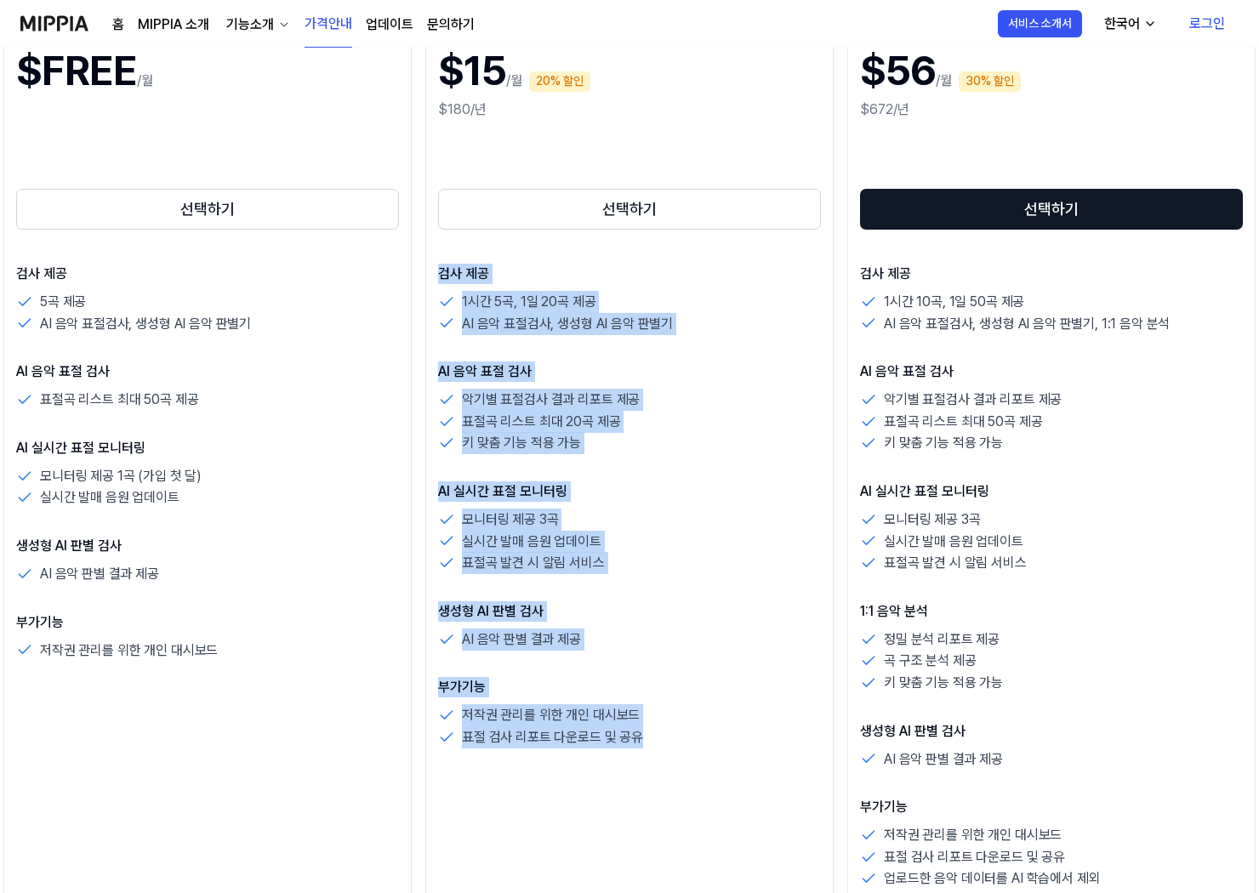
click at [430, 274] on div "스탠다드 $15 /월 20% 할인 $180/년 선택하기 검사 제공 1시간 5곡, 1일 20곡 제공 AI 음악 표절검사, 생성형 AI 음악 판별…" at bounding box center [629, 450] width 408 height 908
click at [430, 275] on div "스탠다드 $15 /월 20% 할인 $180/년 선택하기 검사 제공 1시간 5곡, 1일 20곡 제공 AI 음악 표절검사, 생성형 AI 음악 판별…" at bounding box center [629, 450] width 408 height 908
drag, startPoint x: 439, startPoint y: 279, endPoint x: 632, endPoint y: 753, distance: 512.3
click at [615, 753] on div "스탠다드 $15 /월 20% 할인 $180/년 선택하기 검사 제공 1시간 5곡, 1일 20곡 제공 AI 음악 표절검사, 생성형 AI 음악 판별…" at bounding box center [629, 450] width 408 height 908
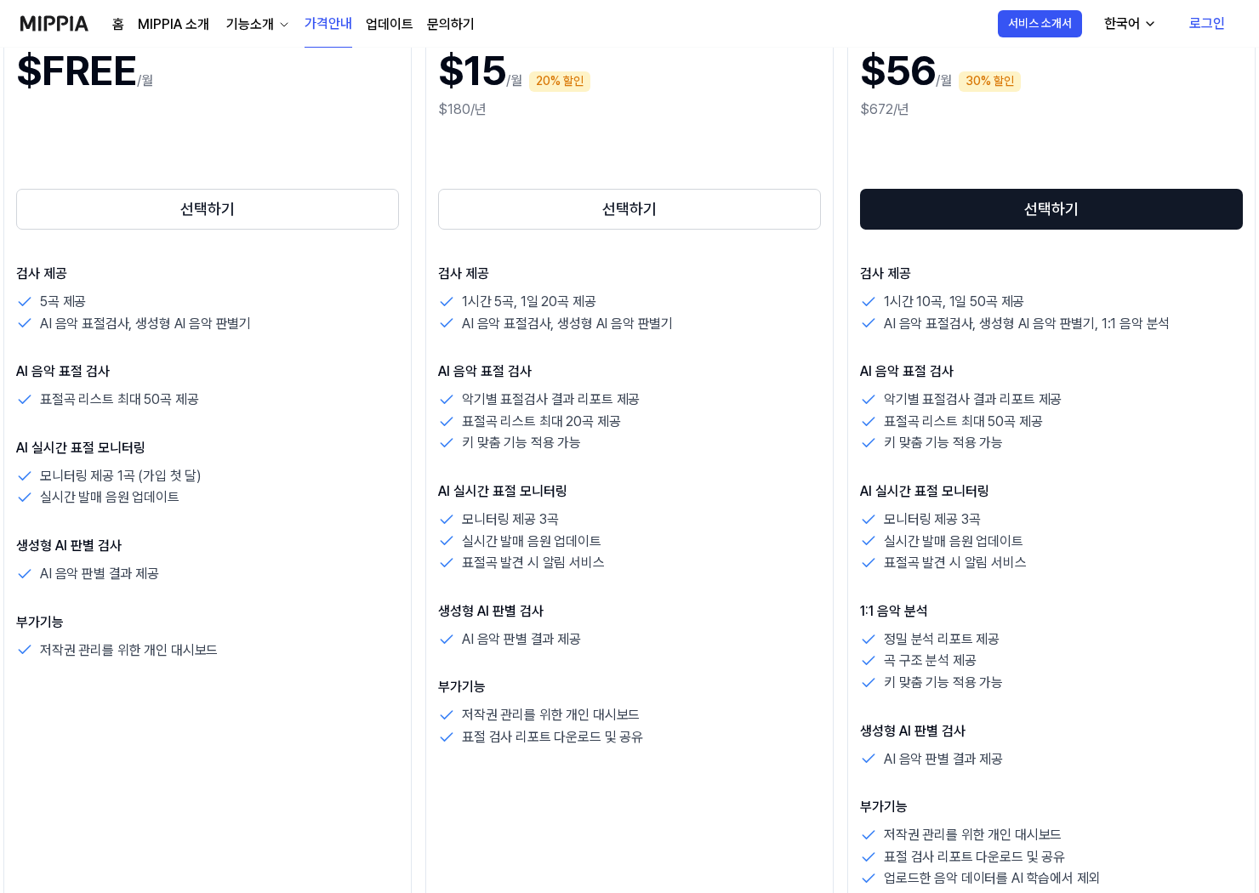
click at [650, 753] on div "스탠다드 $15 /월 20% 할인 $180/년 선택하기 검사 제공 1시간 5곡, 1일 20곡 제공 AI 음악 표절검사, 생성형 AI 음악 판별…" at bounding box center [629, 450] width 408 height 908
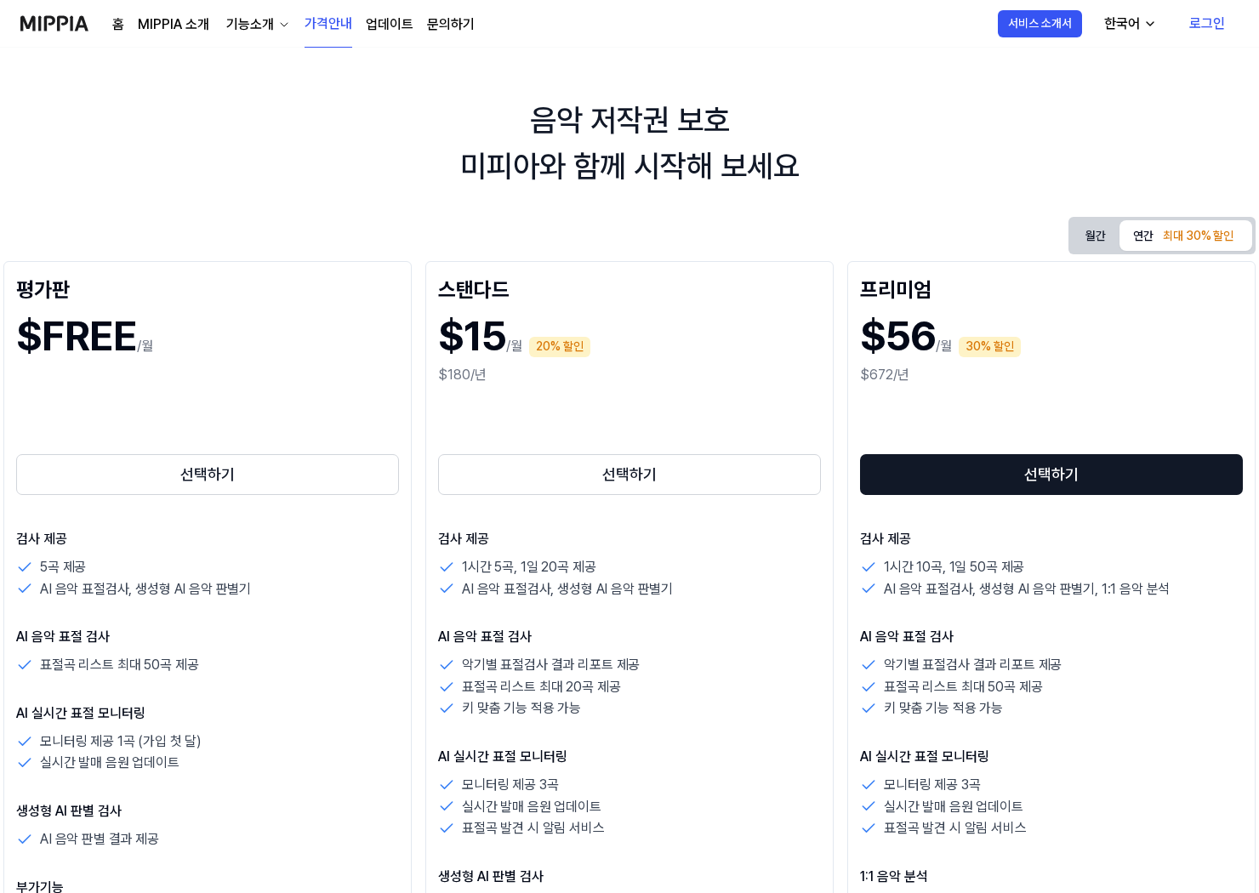
scroll to position [0, 0]
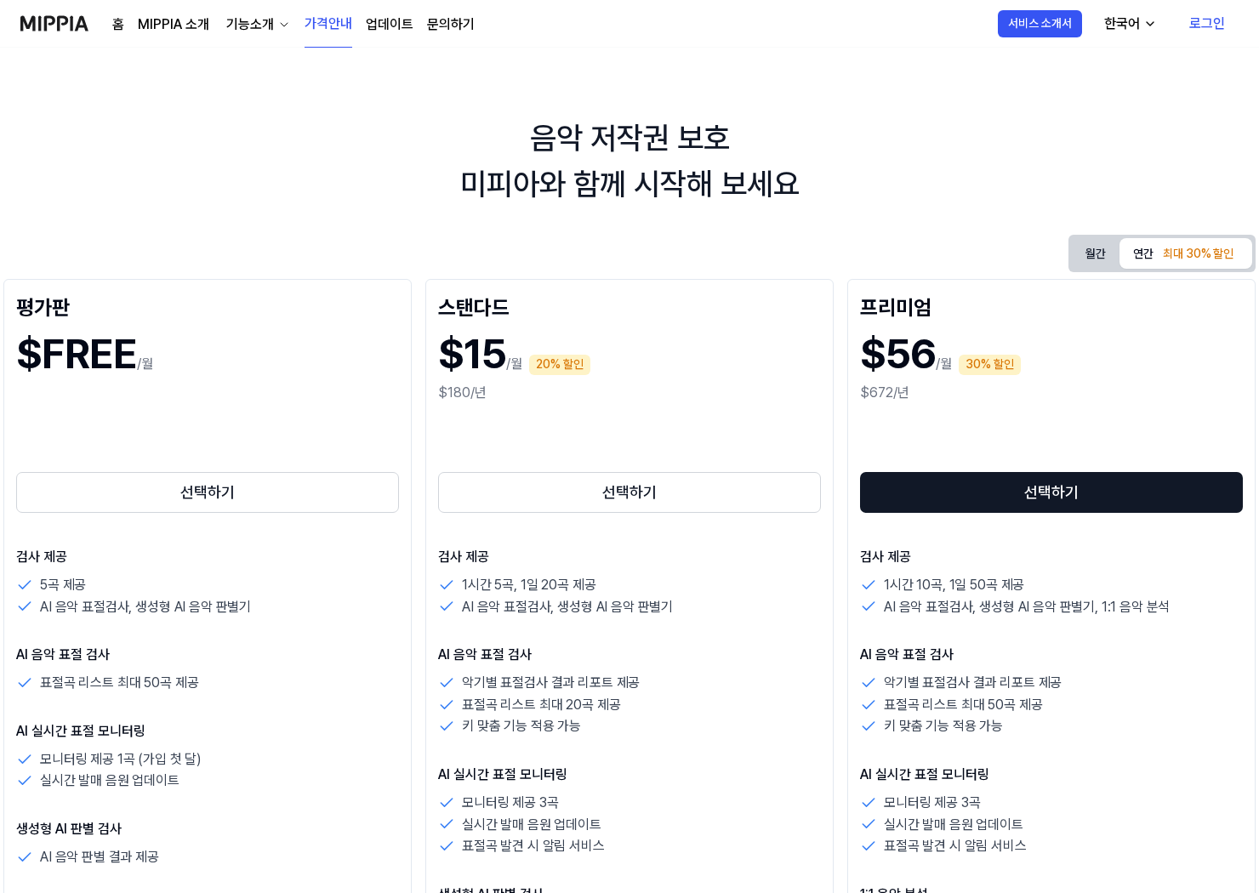
click at [409, 20] on link "업데이트" at bounding box center [390, 24] width 48 height 20
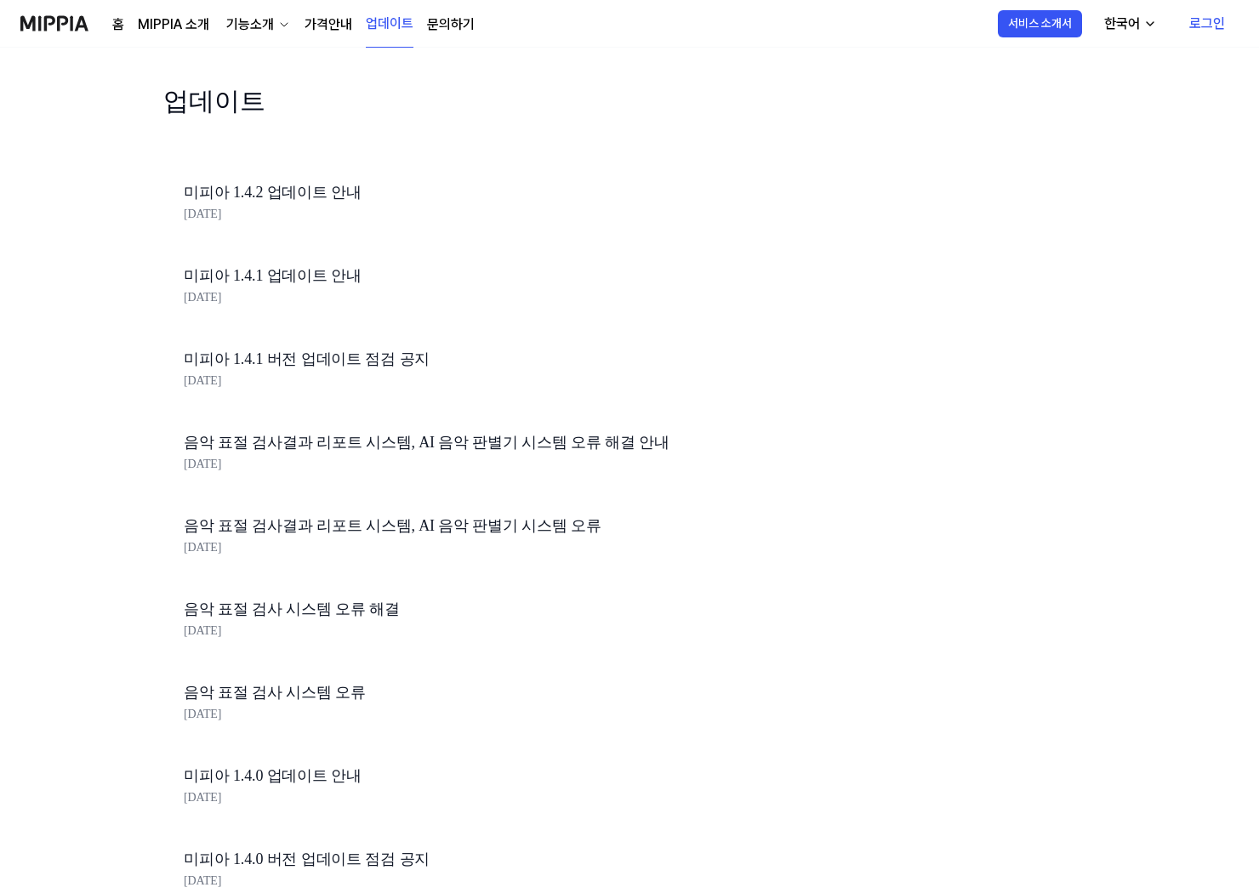
click at [267, 38] on div "홈 MIPPIA 소개 기능소개 가격안내 업데이트 문의하기" at bounding box center [293, 23] width 362 height 47
click at [257, 30] on div "기능소개" at bounding box center [250, 24] width 54 height 20
click at [180, 29] on link "MIPPIA 소개" at bounding box center [173, 24] width 71 height 20
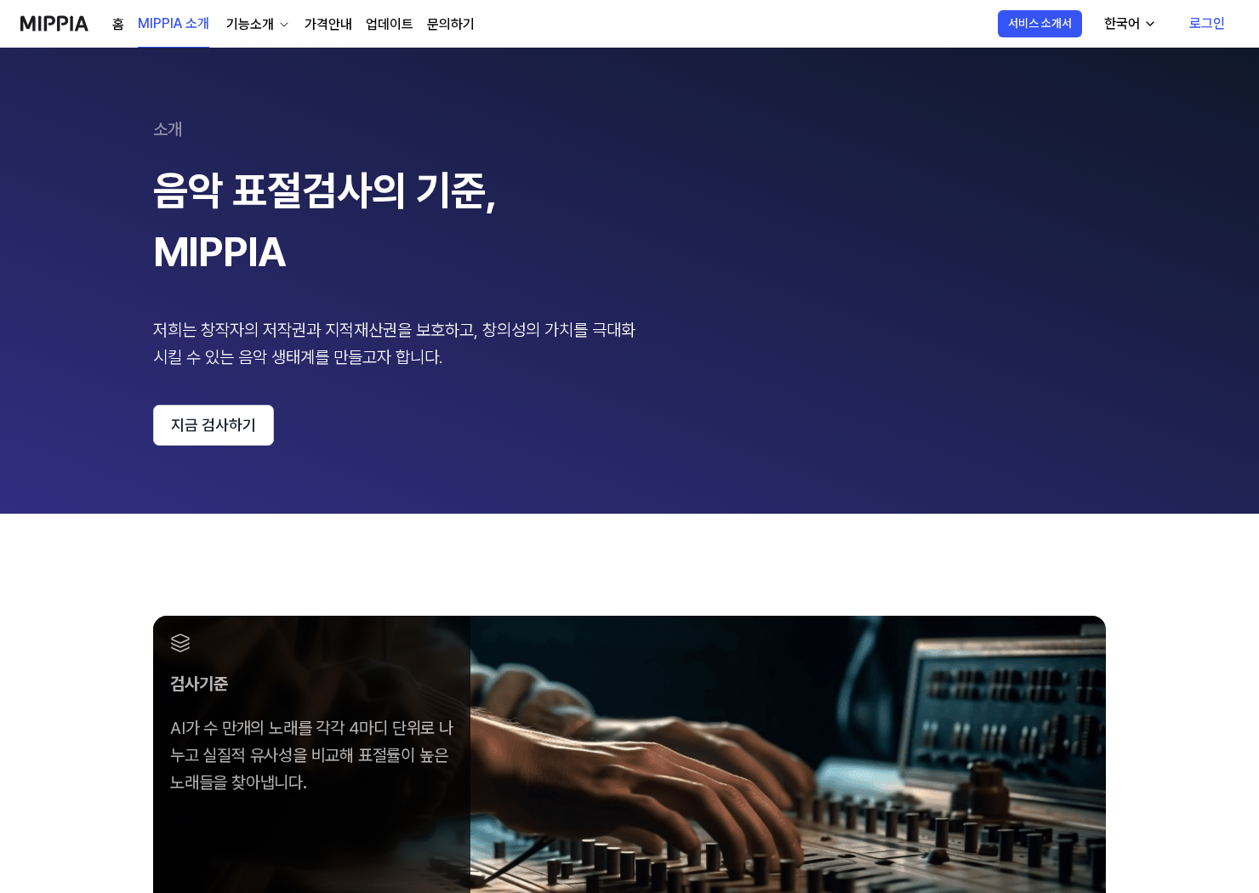
click at [123, 24] on link "홈" at bounding box center [118, 24] width 12 height 20
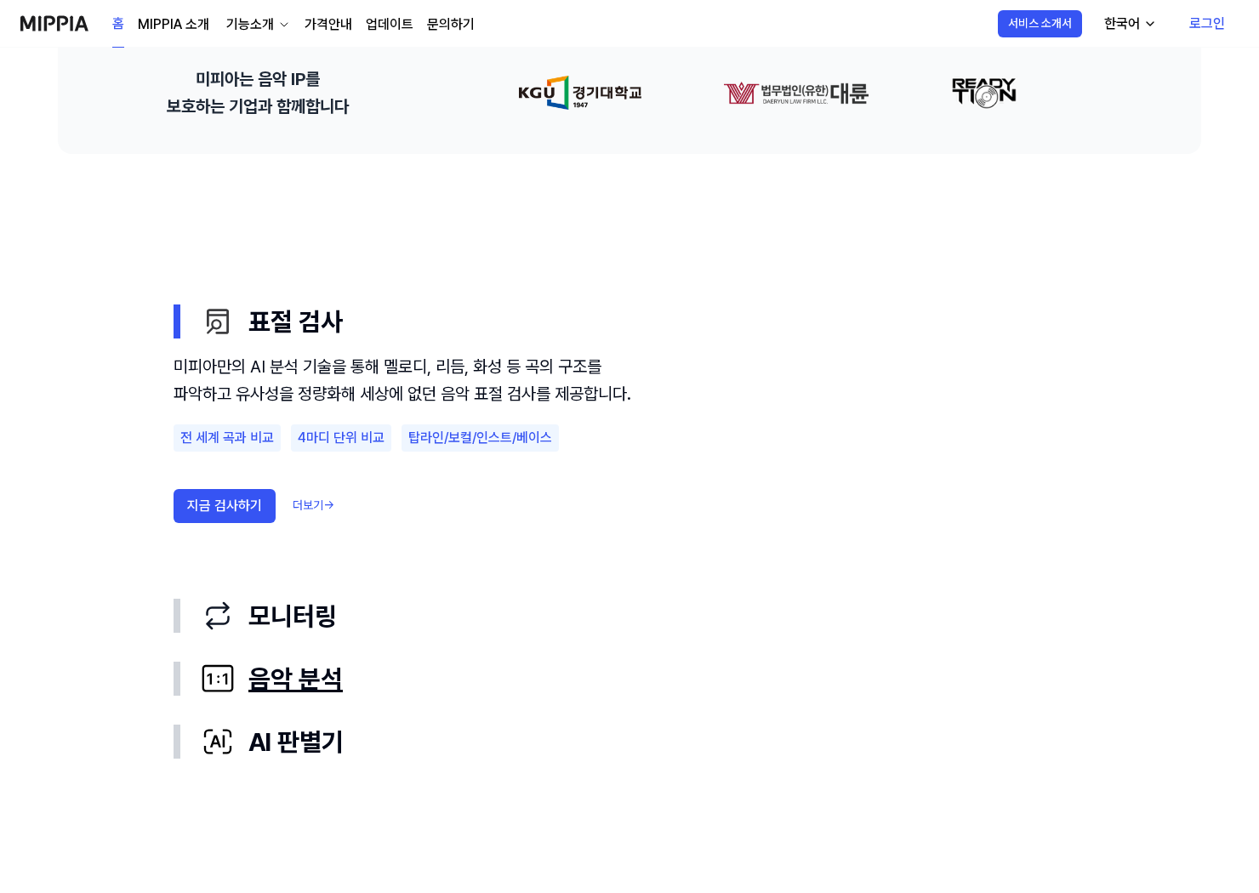
scroll to position [883, 0]
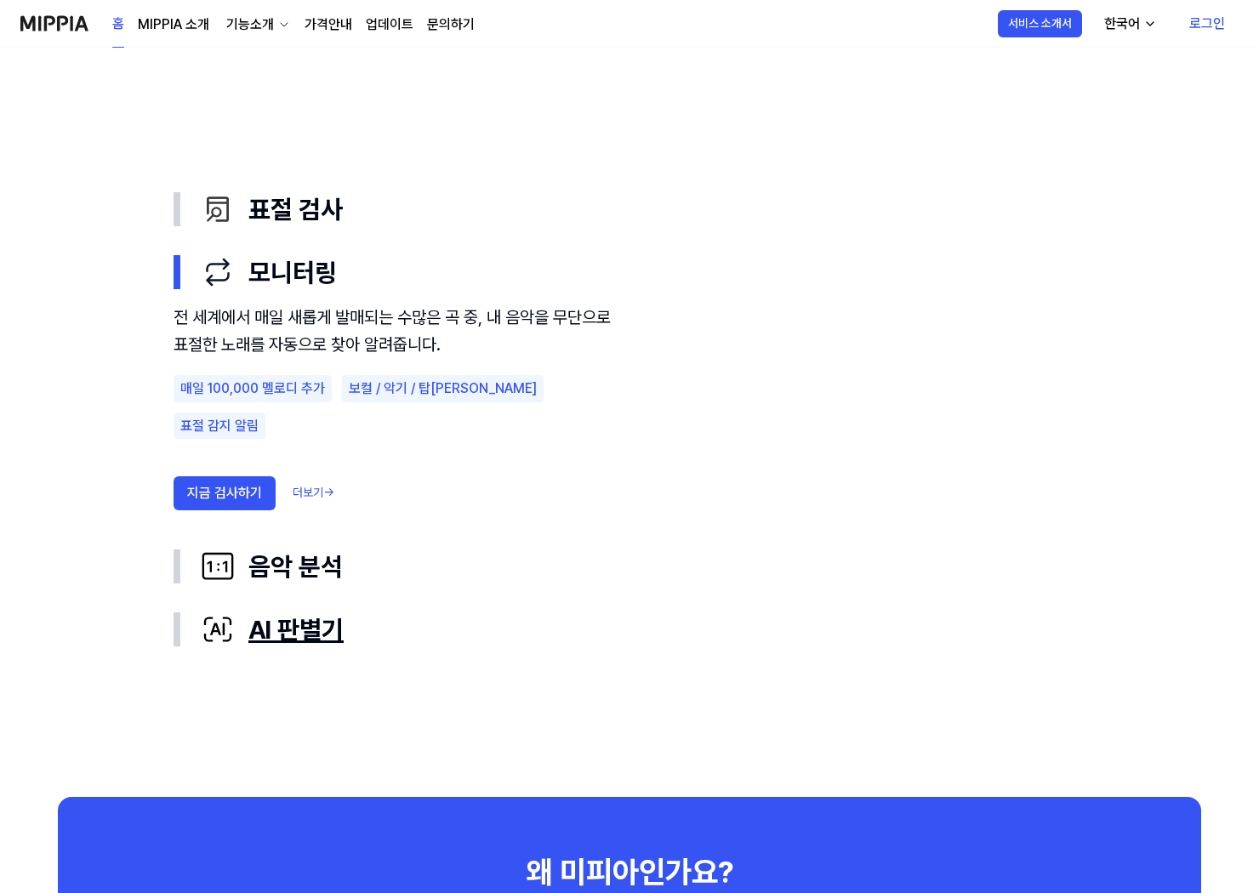
click at [298, 621] on div "AI 판별기" at bounding box center [643, 629] width 884 height 36
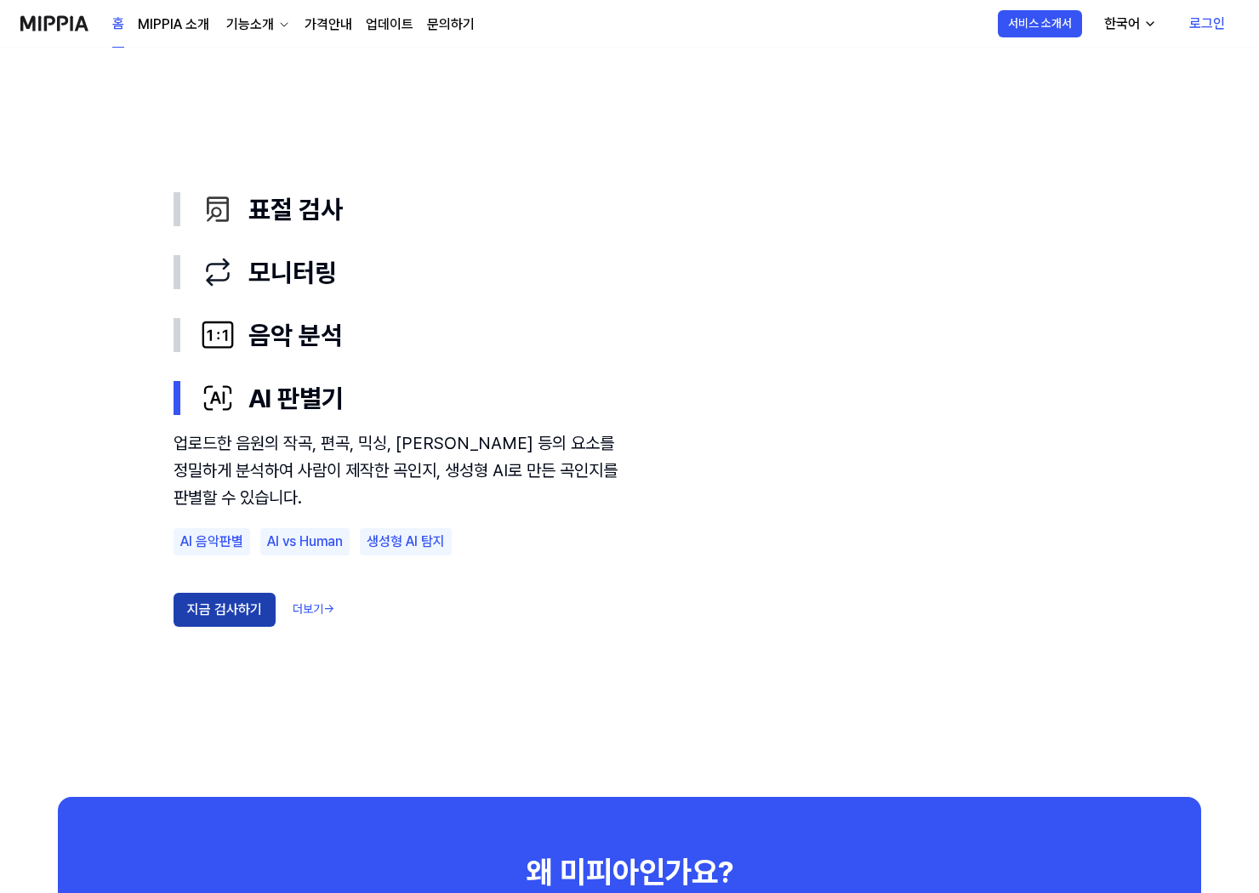
click at [230, 608] on button "지금 검사하기" at bounding box center [224, 610] width 102 height 34
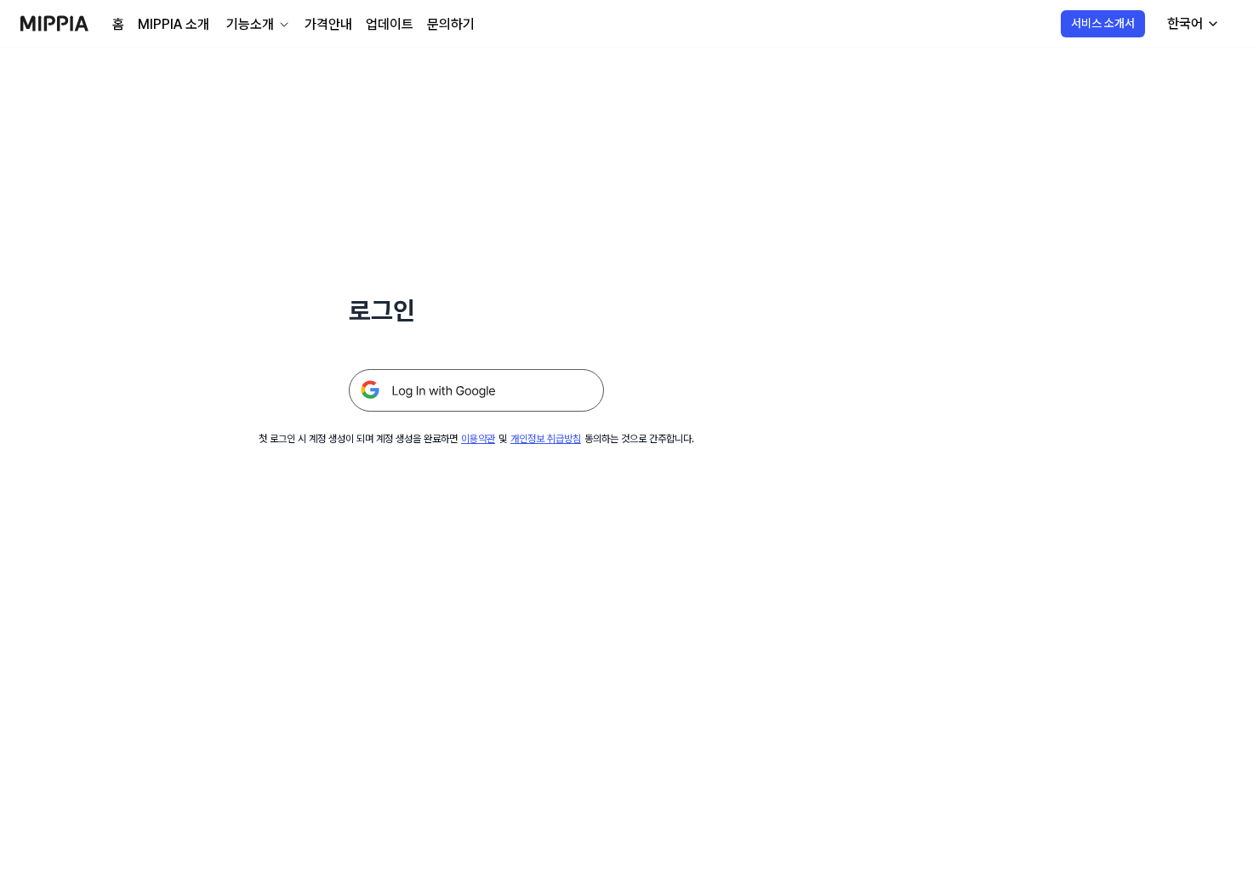
click at [526, 398] on img at bounding box center [476, 390] width 255 height 43
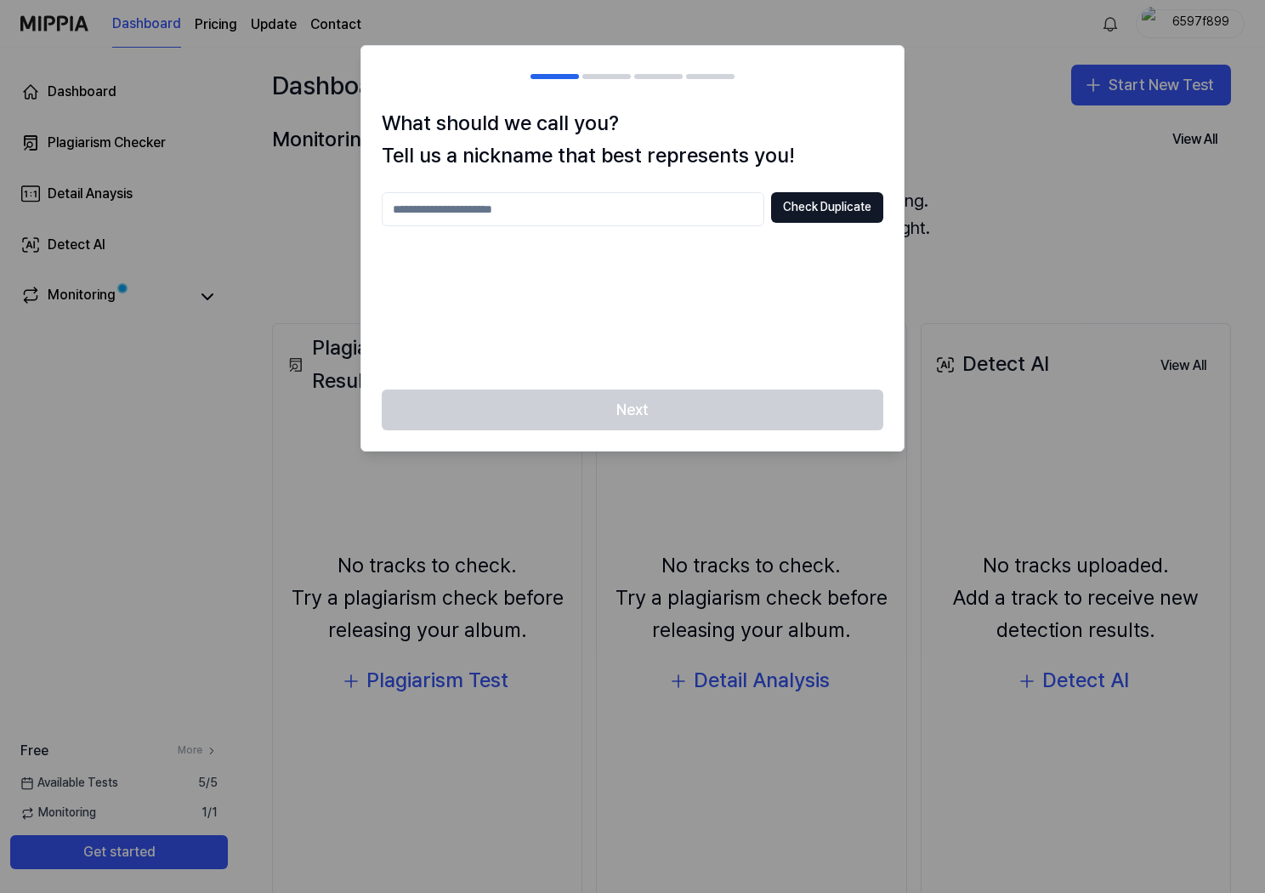
click at [697, 210] on input "text" at bounding box center [573, 209] width 383 height 34
click at [668, 200] on input "text" at bounding box center [573, 209] width 383 height 34
type input "*"
type input "*******"
click at [816, 199] on button "Check Duplicate" at bounding box center [827, 207] width 112 height 31
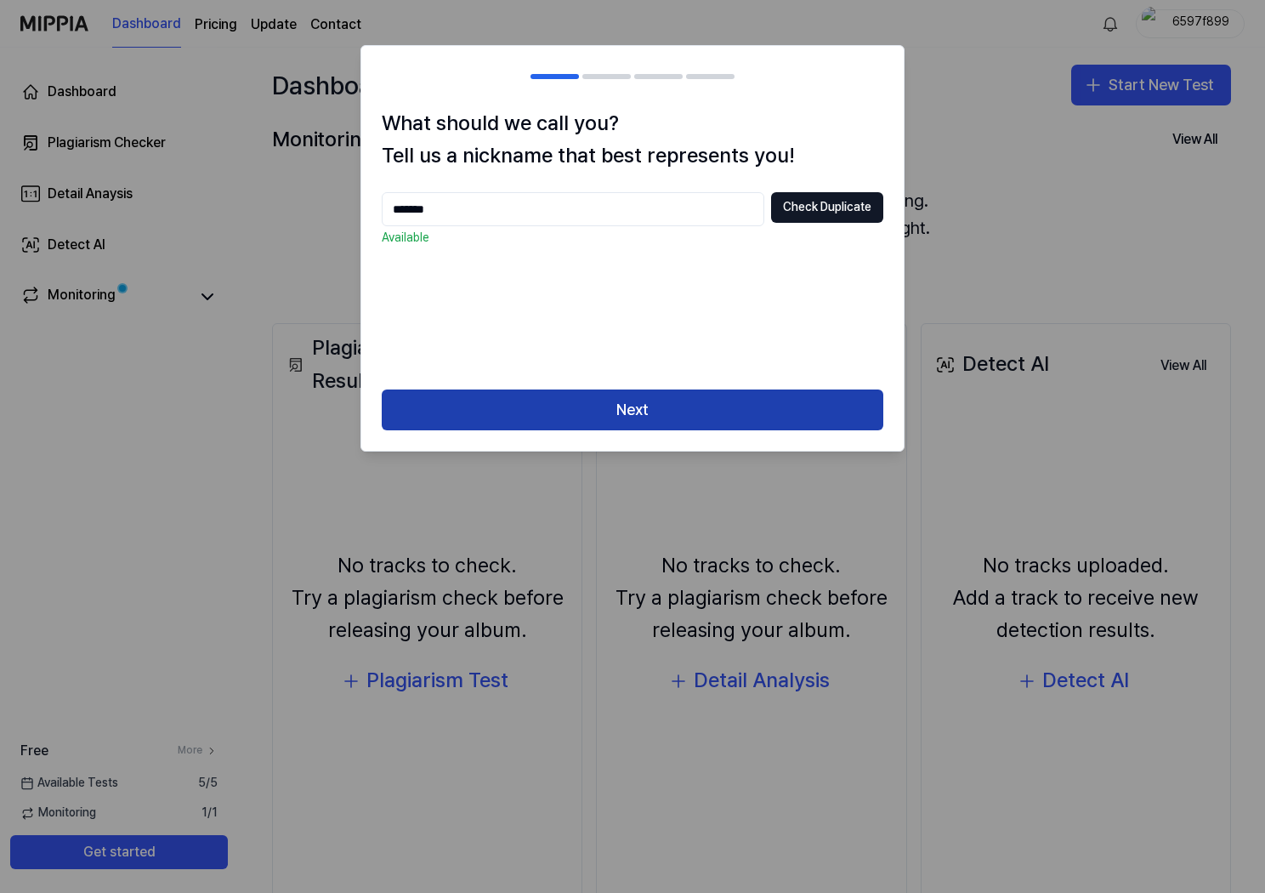
click at [667, 411] on button "Next" at bounding box center [633, 409] width 502 height 41
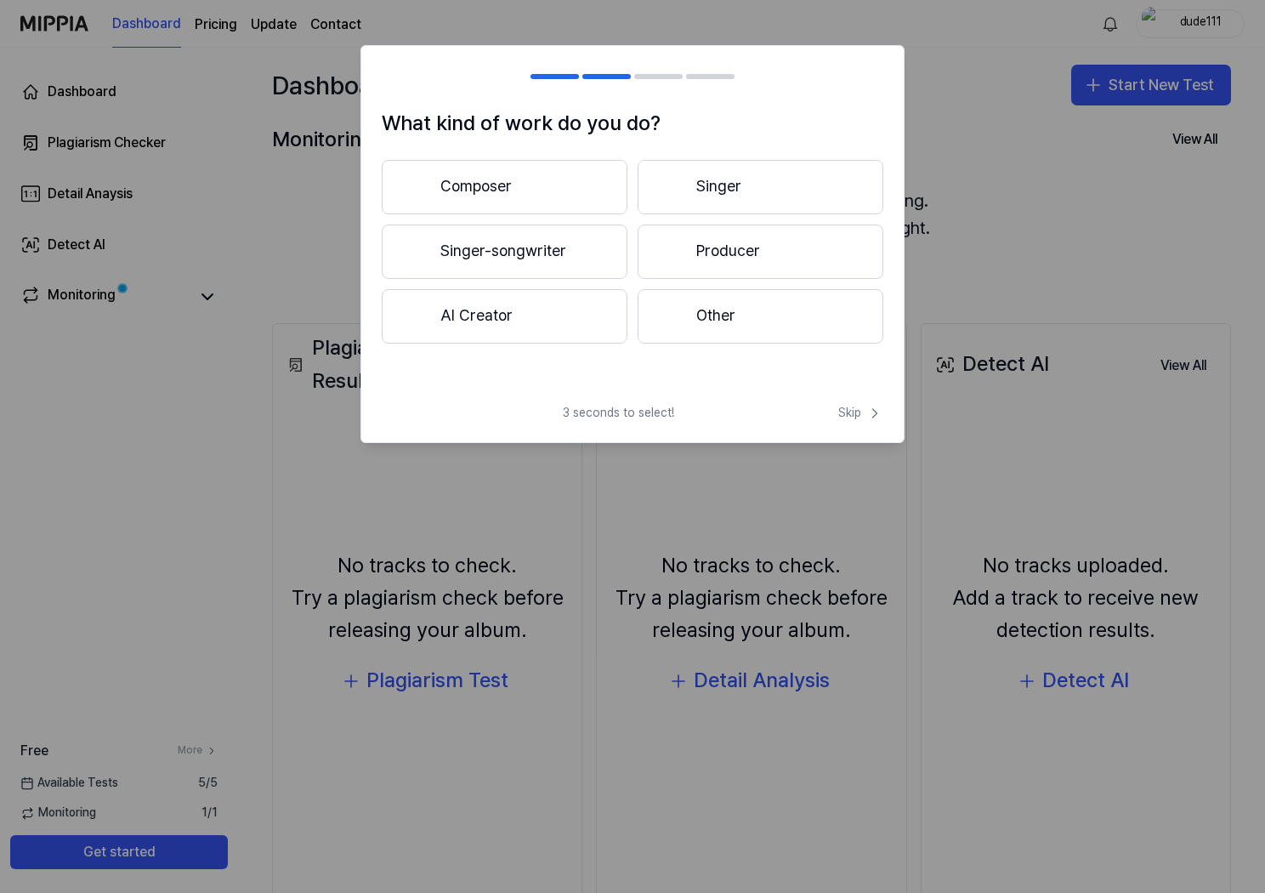
click at [571, 192] on button "Composer" at bounding box center [505, 187] width 246 height 54
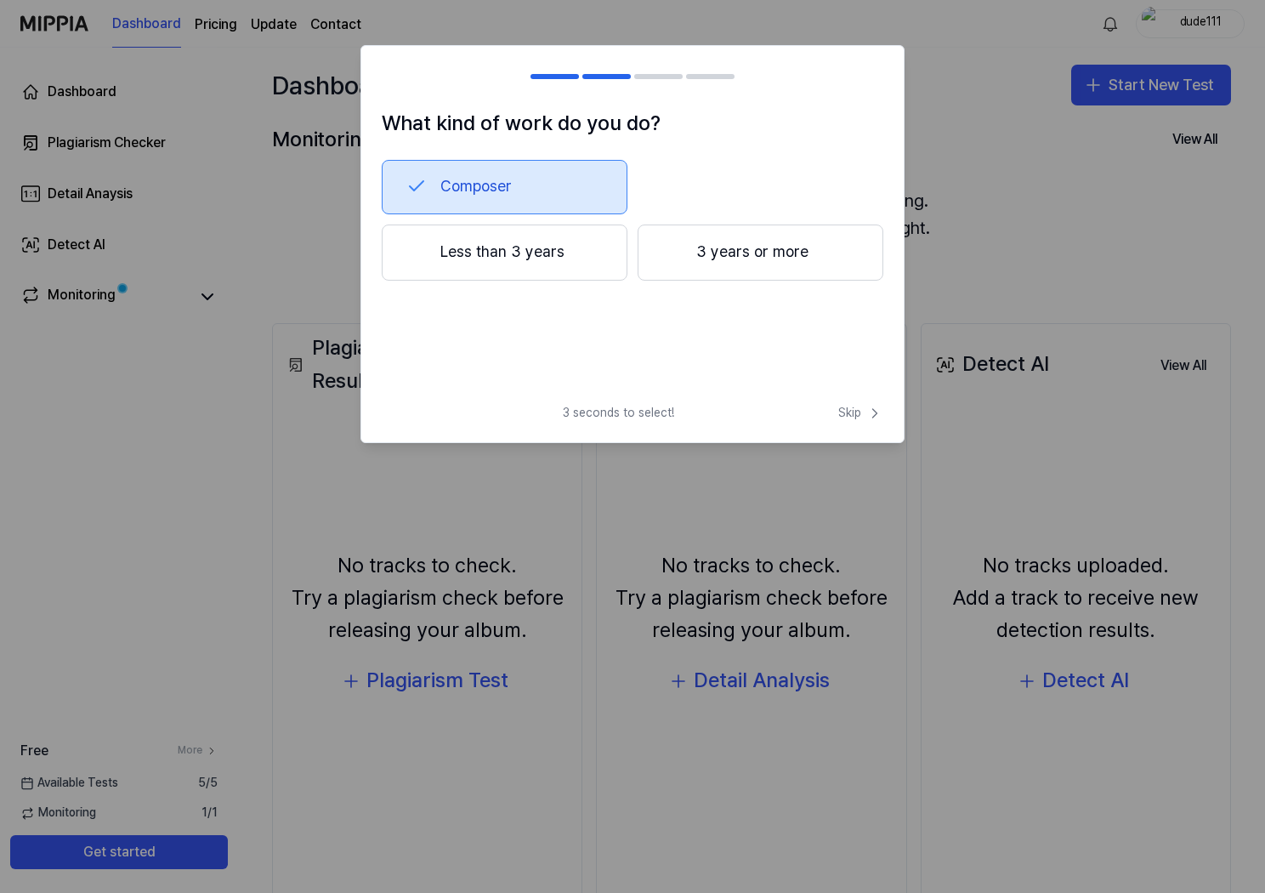
click at [791, 259] on button "3 years or more" at bounding box center [761, 252] width 246 height 56
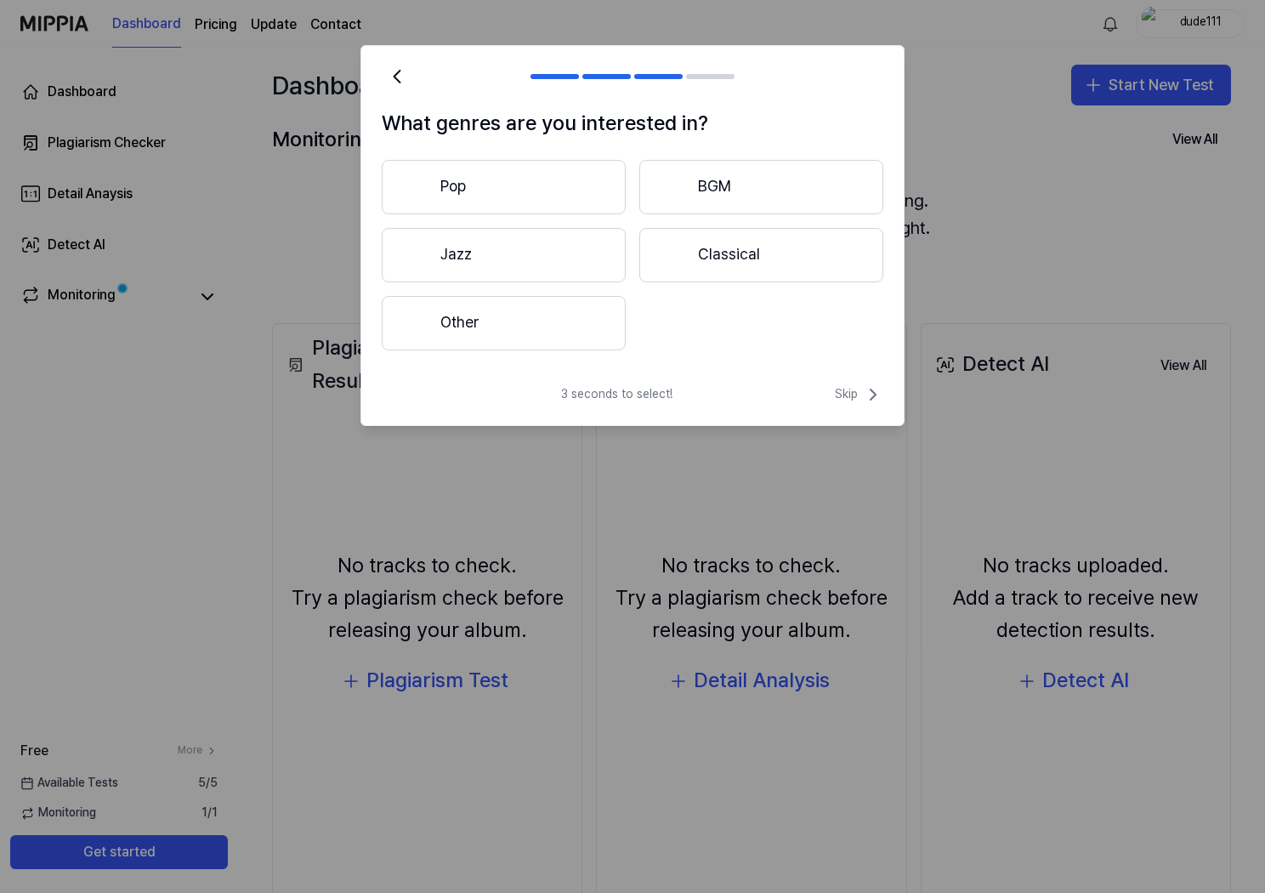
click at [582, 190] on button "Pop" at bounding box center [504, 187] width 244 height 54
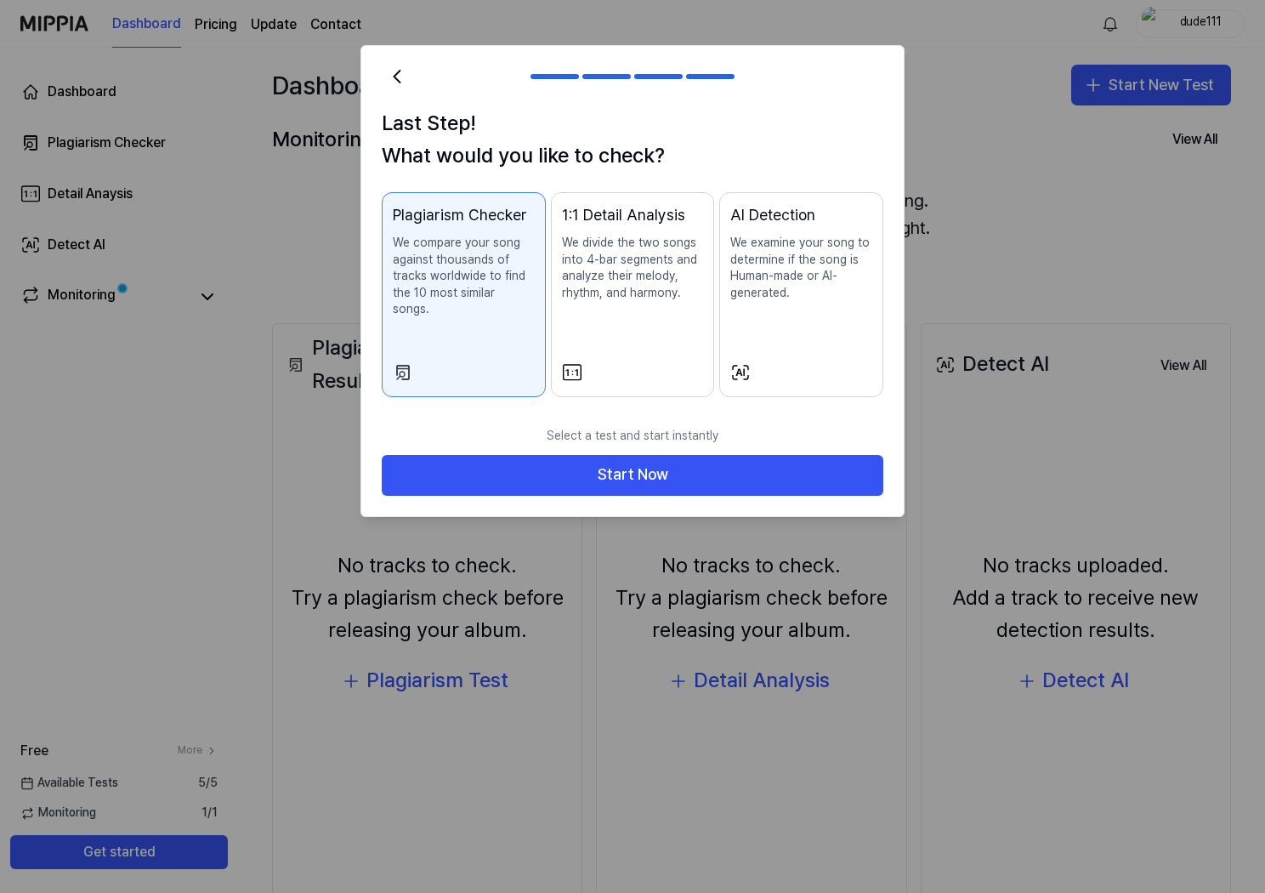
click at [826, 362] on div at bounding box center [801, 372] width 142 height 20
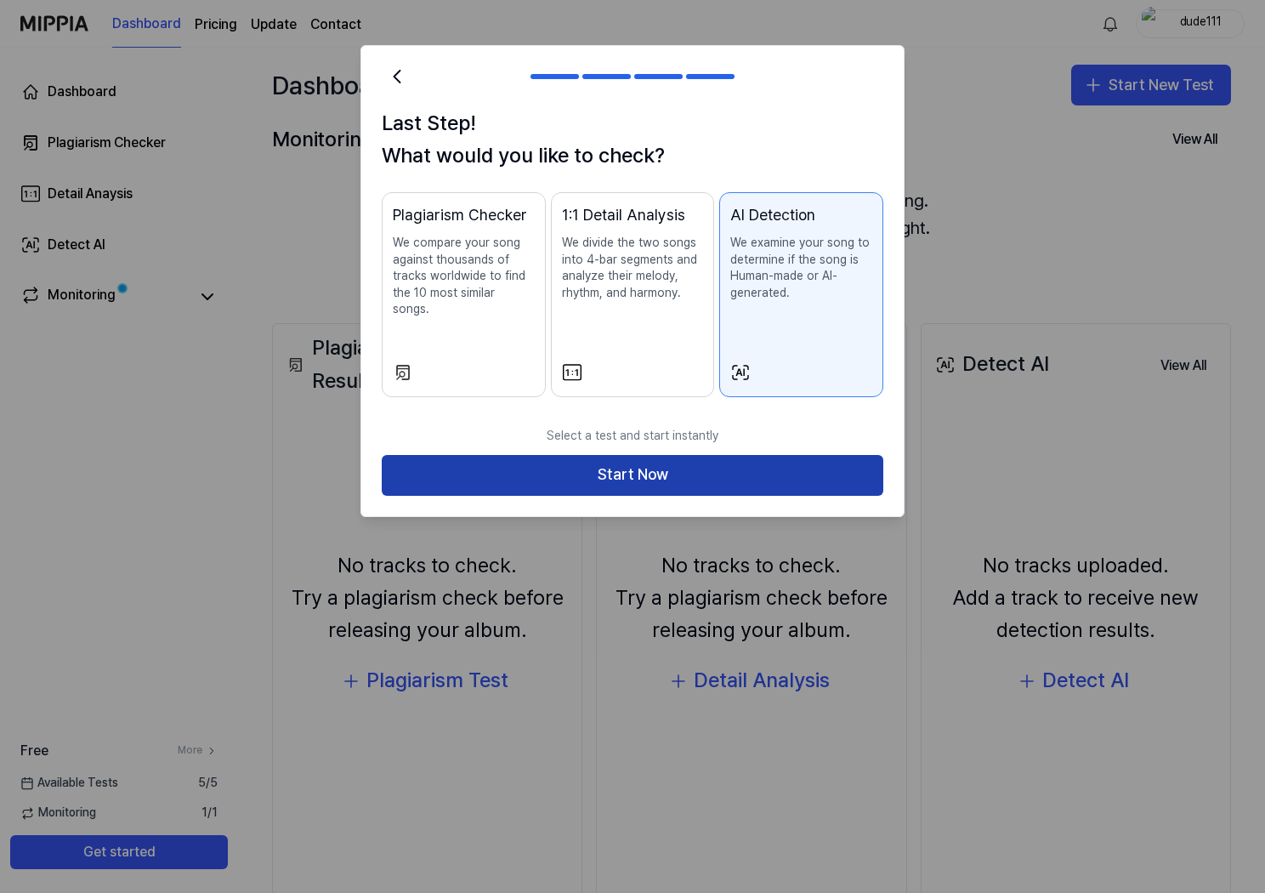
click at [729, 467] on button "Start Now" at bounding box center [633, 475] width 502 height 41
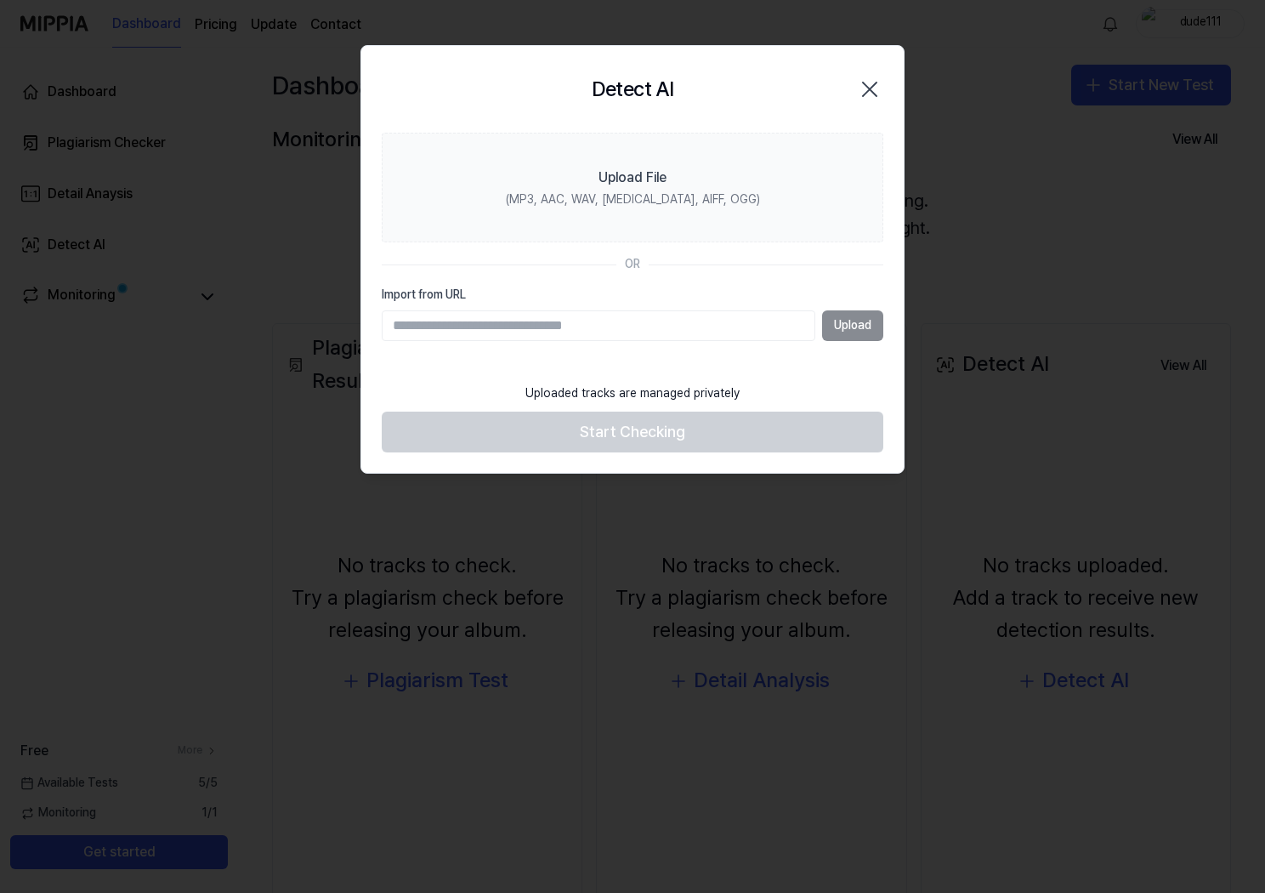
click at [620, 325] on input "Import from URL" at bounding box center [599, 325] width 434 height 31
click at [693, 318] on input "Import from URL" at bounding box center [599, 325] width 434 height 31
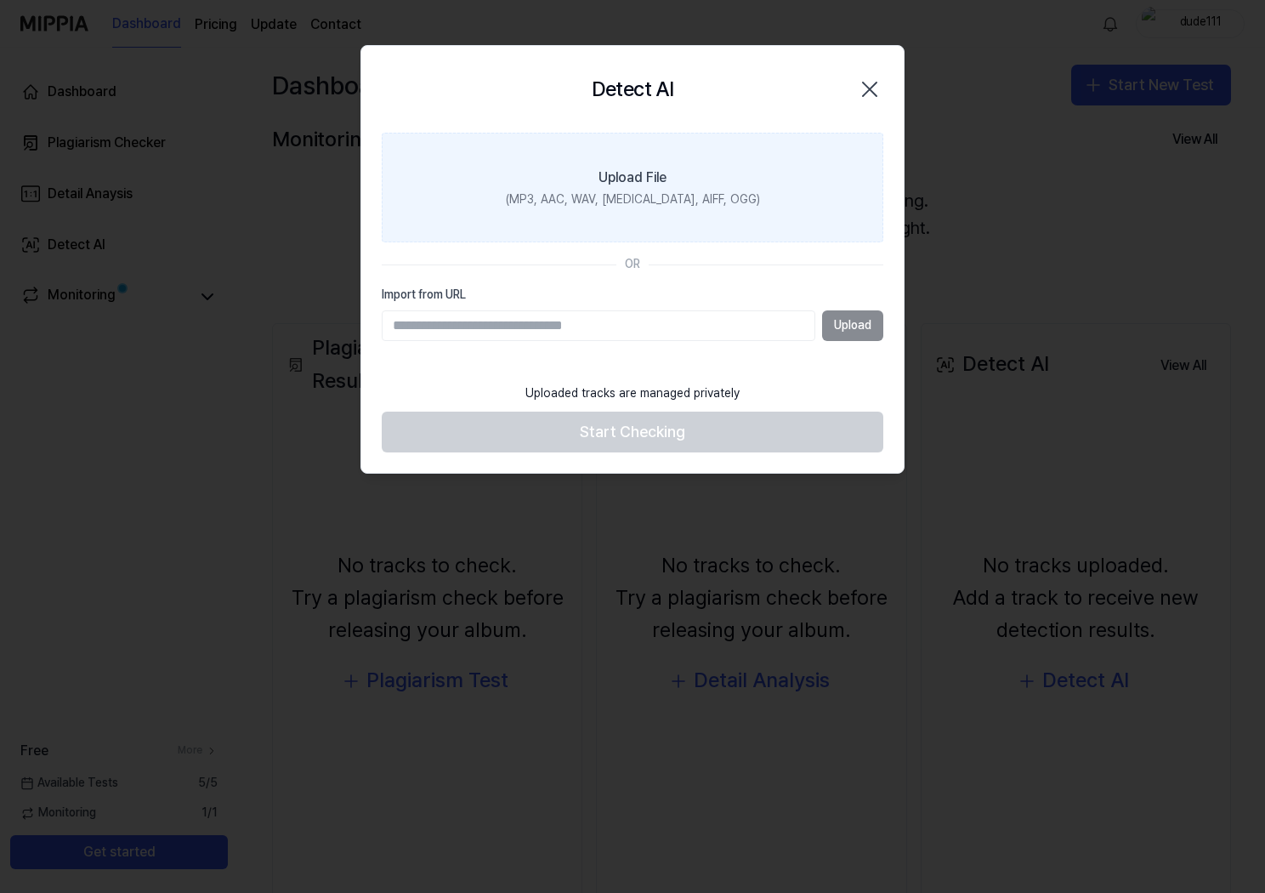
click at [736, 240] on label "Upload File (MP3, AAC, WAV, FLAC, AIFF, OGG)" at bounding box center [633, 188] width 502 height 111
click at [0, 0] on input "Upload File (MP3, AAC, WAV, FLAC, AIFF, OGG)" at bounding box center [0, 0] width 0 height 0
click at [679, 190] on label "Upload File (MP3, AAC, WAV, FLAC, AIFF, OGG)" at bounding box center [633, 188] width 502 height 111
click at [0, 0] on input "Upload File (MP3, AAC, WAV, FLAC, AIFF, OGG)" at bounding box center [0, 0] width 0 height 0
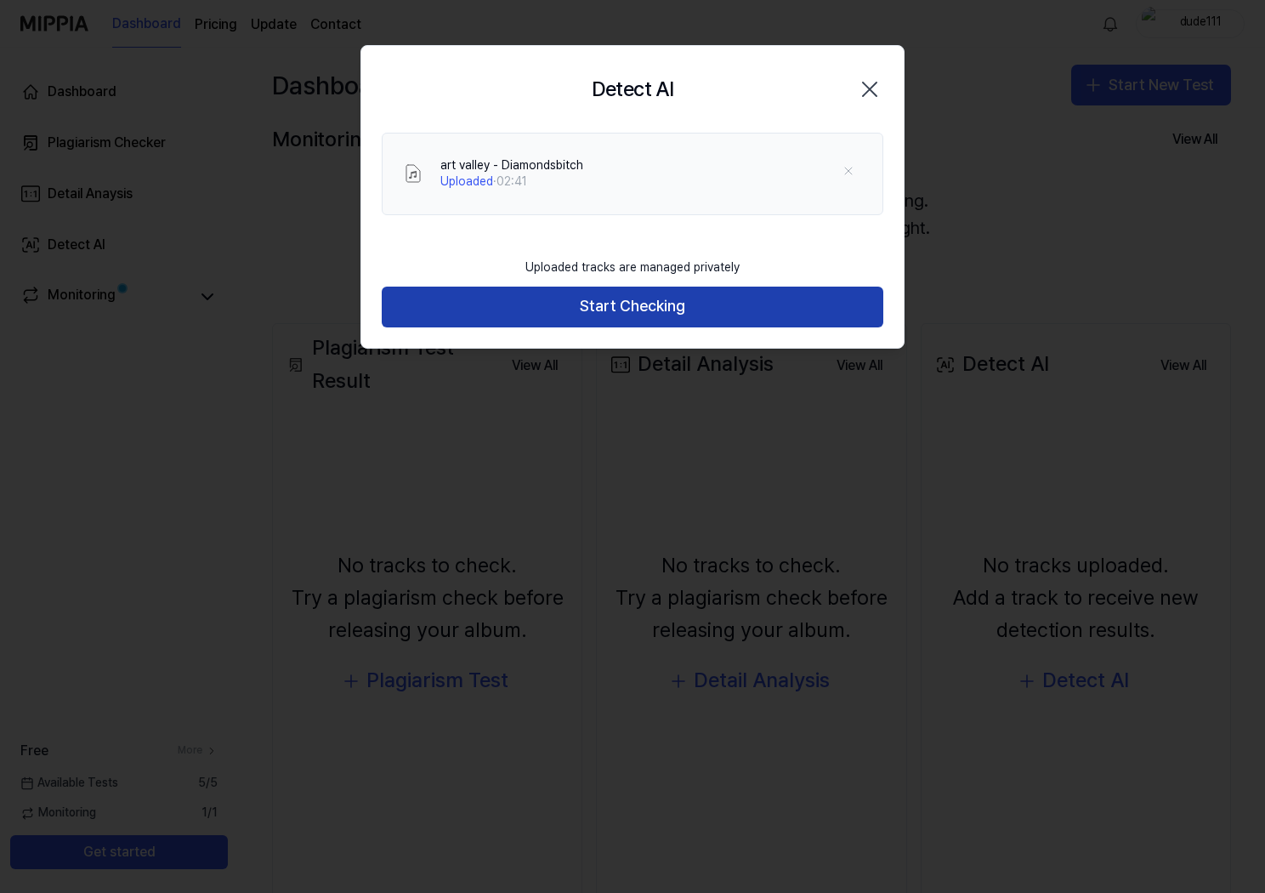
click at [571, 312] on button "Start Checking" at bounding box center [633, 307] width 502 height 41
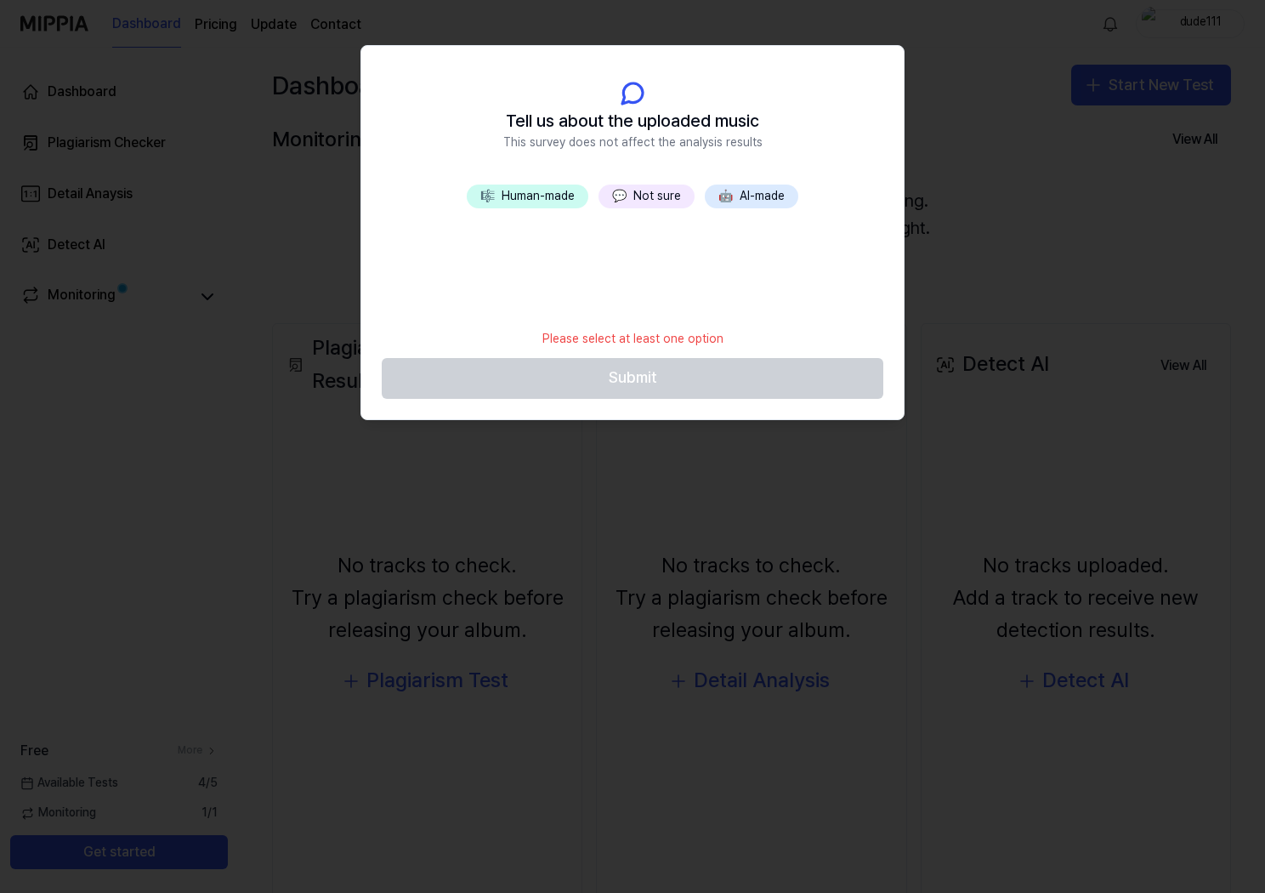
click at [656, 198] on button "💬 Not sure" at bounding box center [647, 197] width 96 height 24
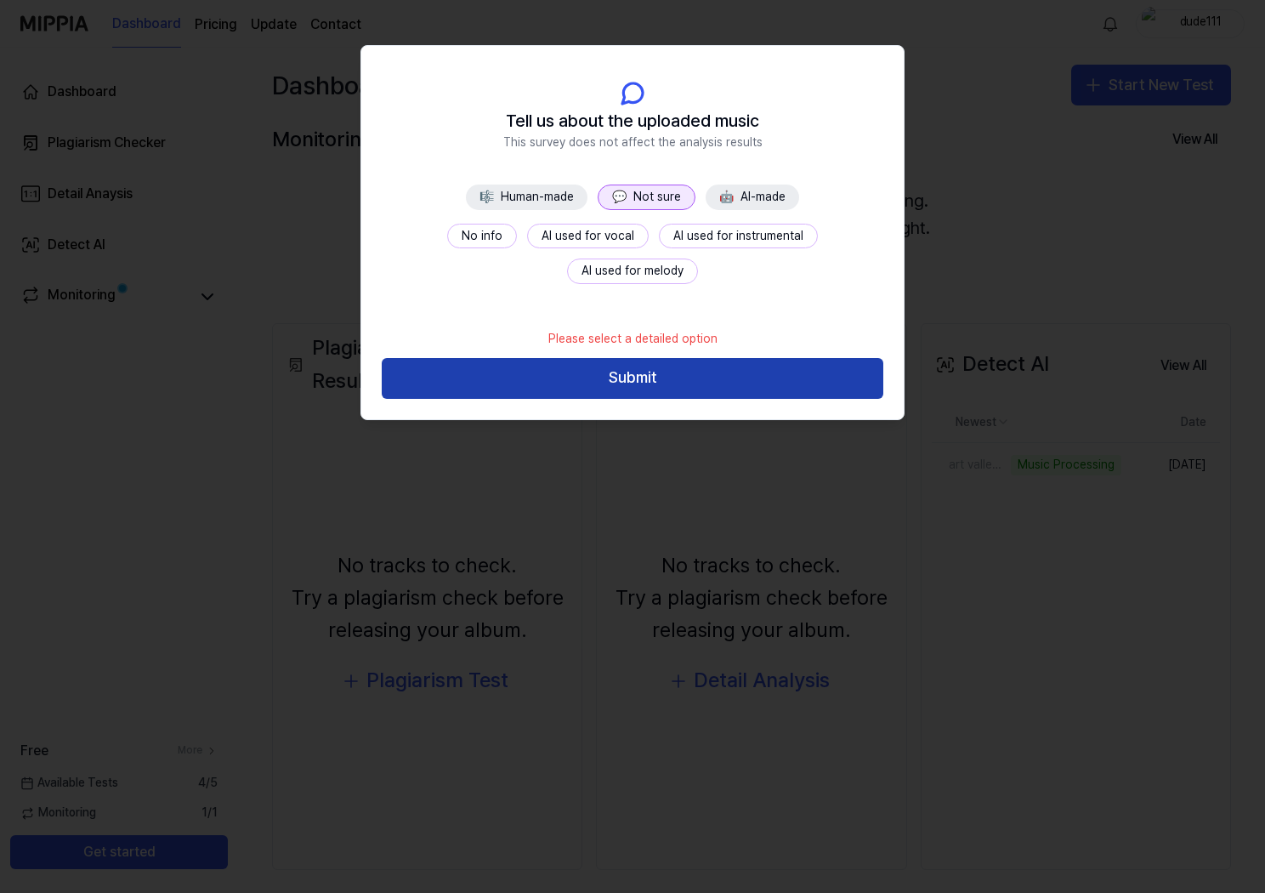
click at [660, 378] on button "Submit" at bounding box center [633, 378] width 502 height 41
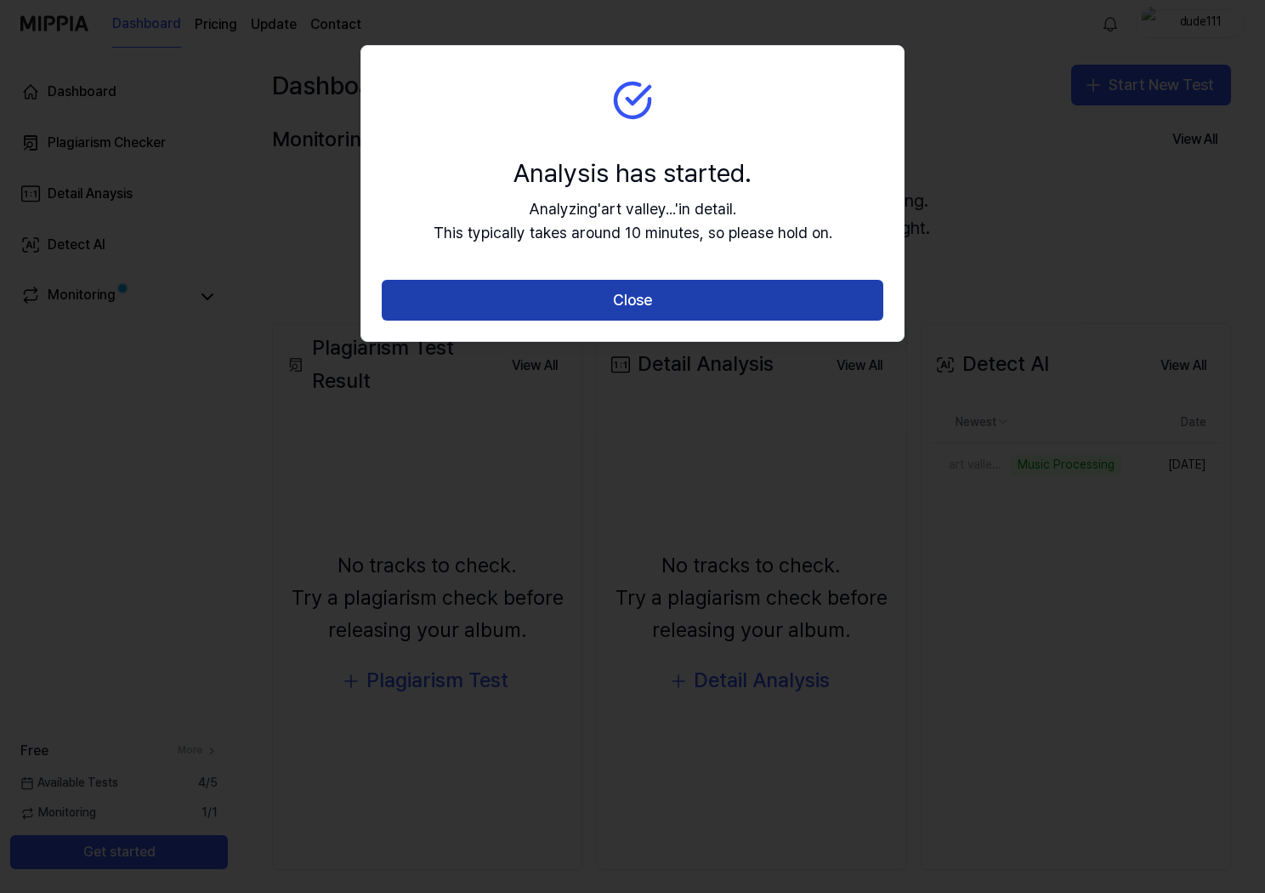
click at [634, 302] on button "Close" at bounding box center [633, 300] width 502 height 41
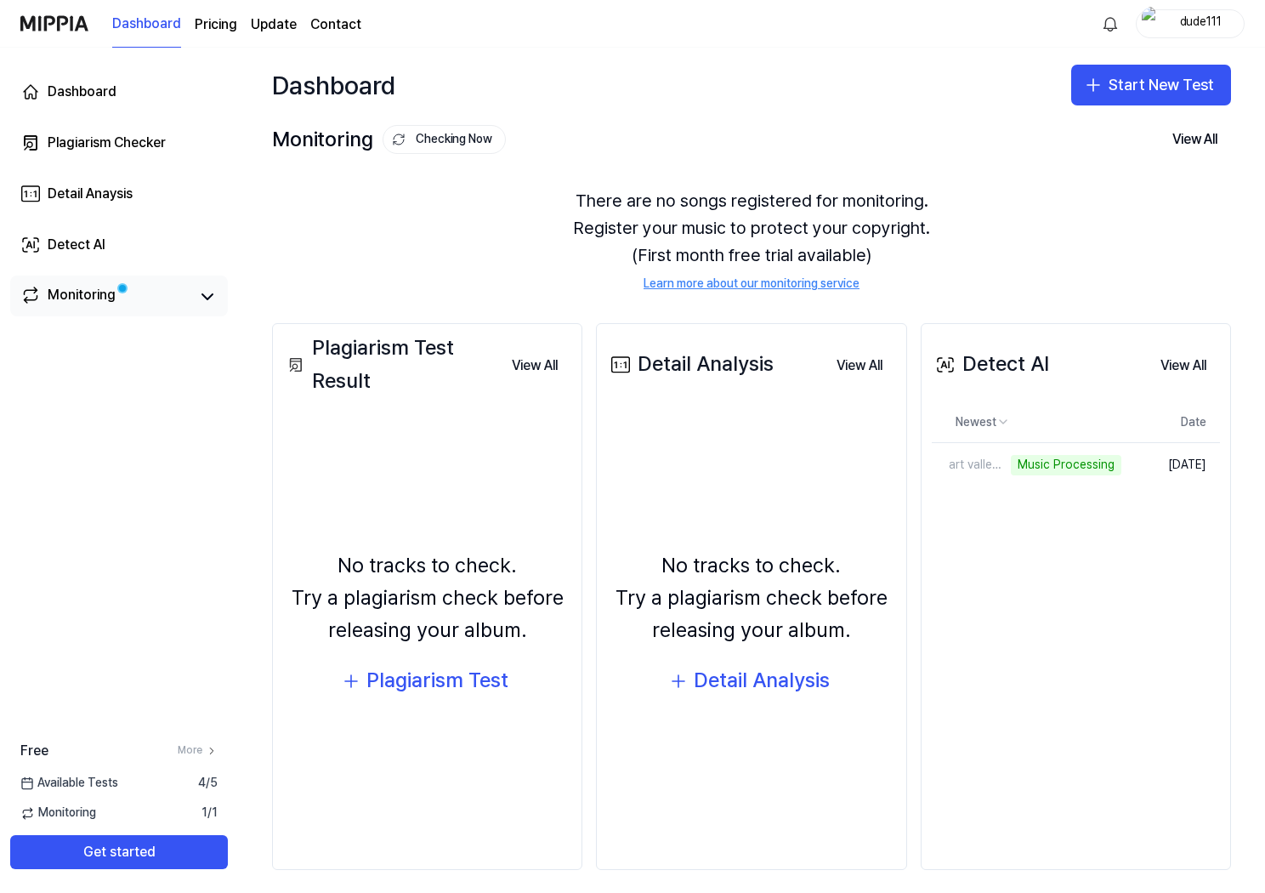
click at [182, 300] on link "Monitoring" at bounding box center [105, 297] width 170 height 24
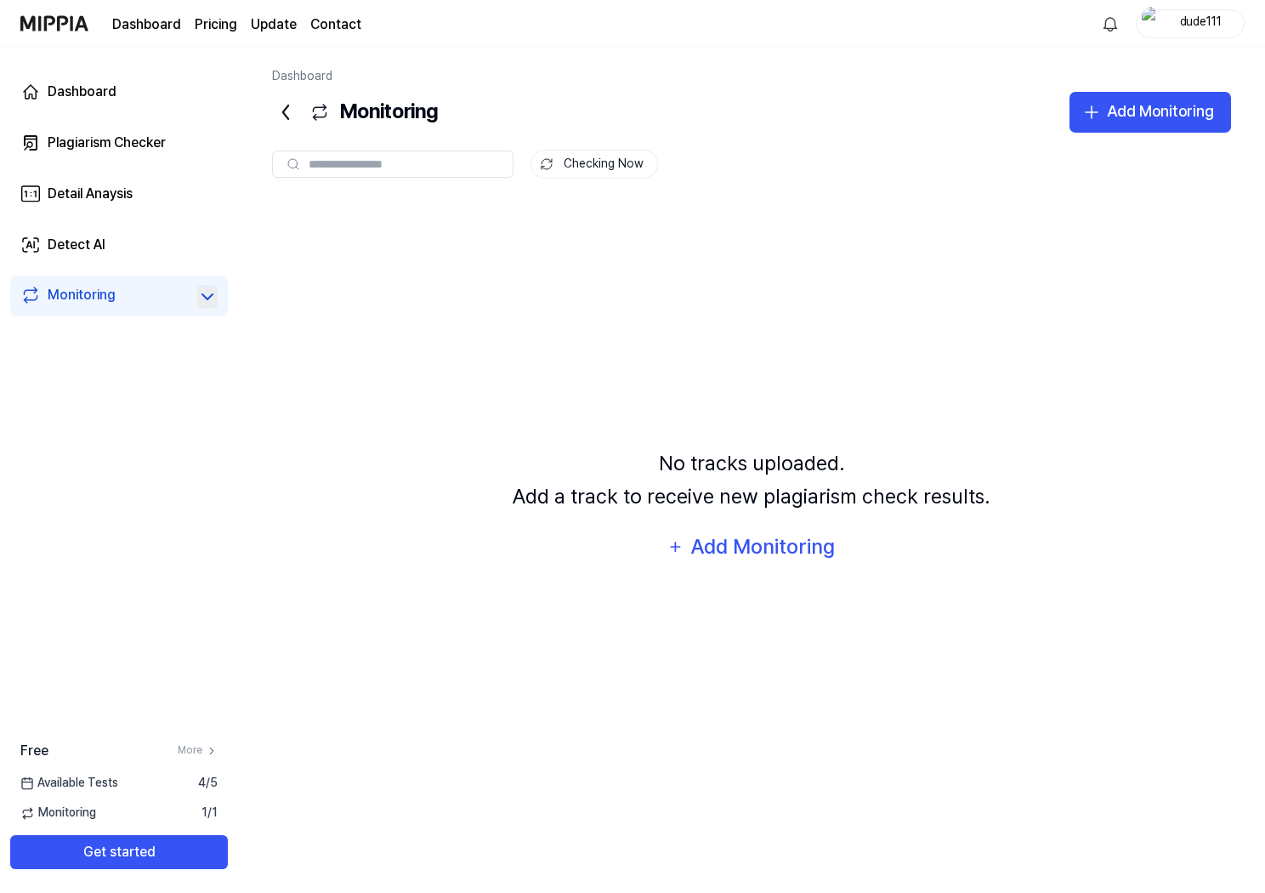
click at [204, 299] on icon at bounding box center [207, 297] width 20 height 20
click at [287, 114] on icon at bounding box center [285, 112] width 27 height 27
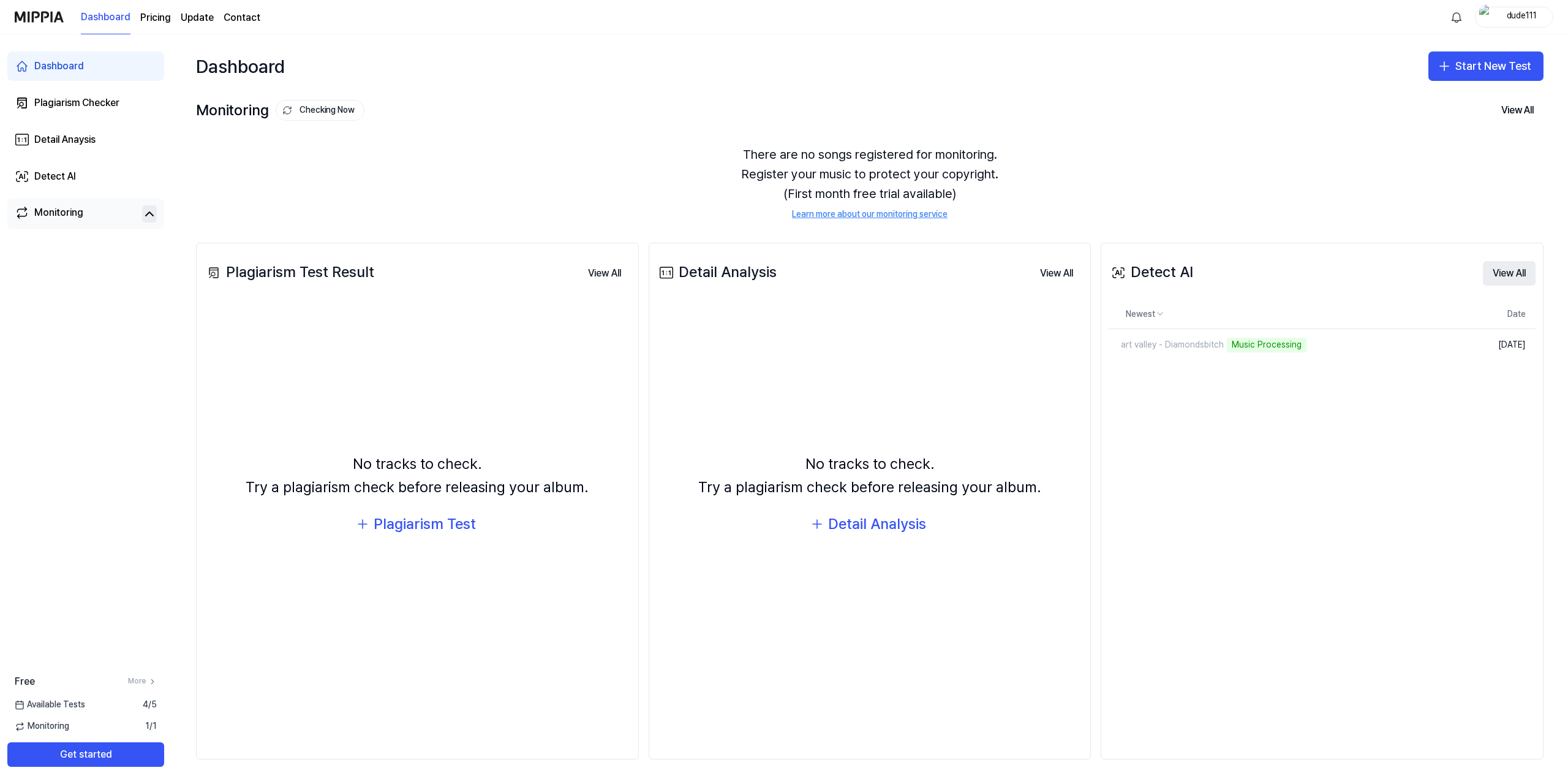
click at [911, 272] on button "View All" at bounding box center [1509, 273] width 53 height 24
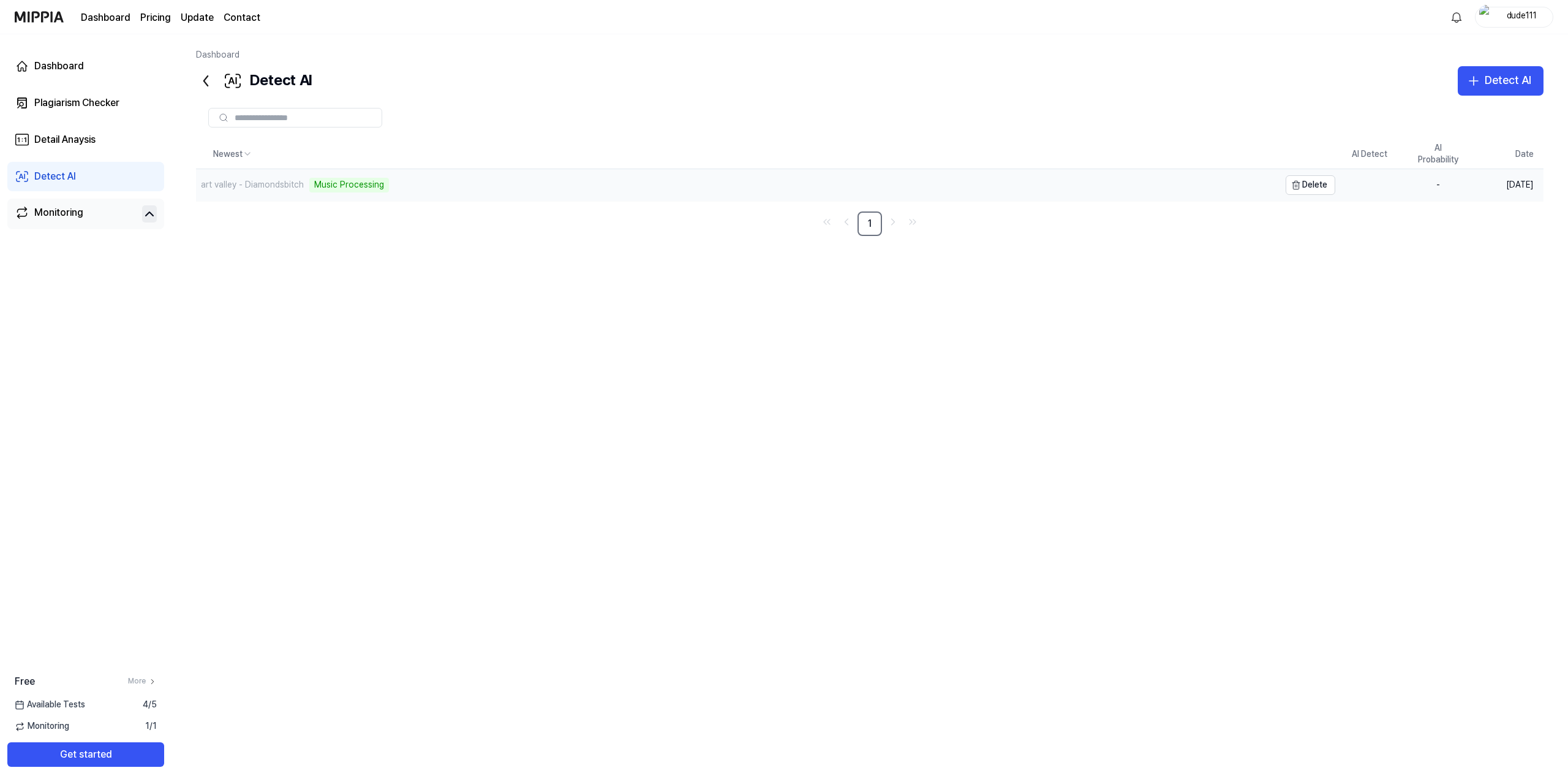
click at [328, 187] on div "Music Processing" at bounding box center [349, 185] width 80 height 14
click at [911, 187] on div "1 %" at bounding box center [1438, 186] width 49 height 12
